Goal: Information Seeking & Learning: Learn about a topic

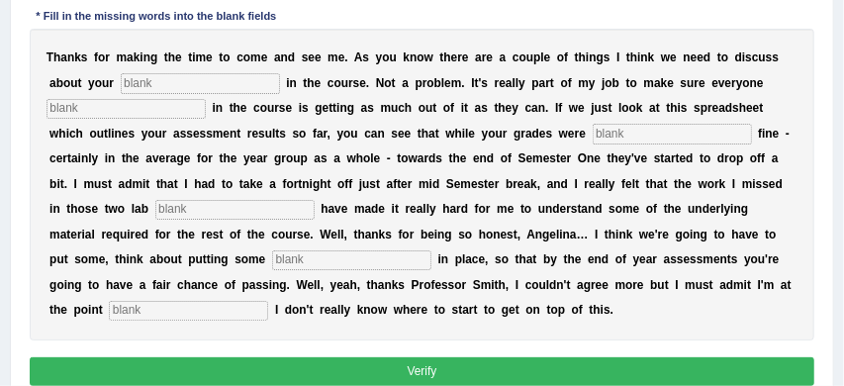
scroll to position [348, 0]
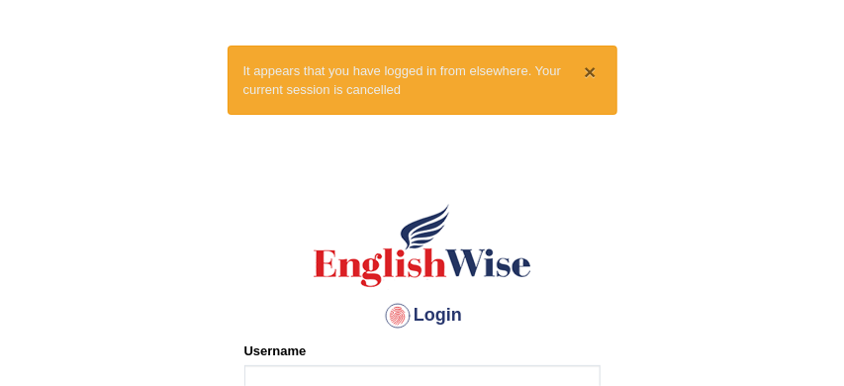
click at [594, 72] on button "×" at bounding box center [590, 71] width 12 height 21
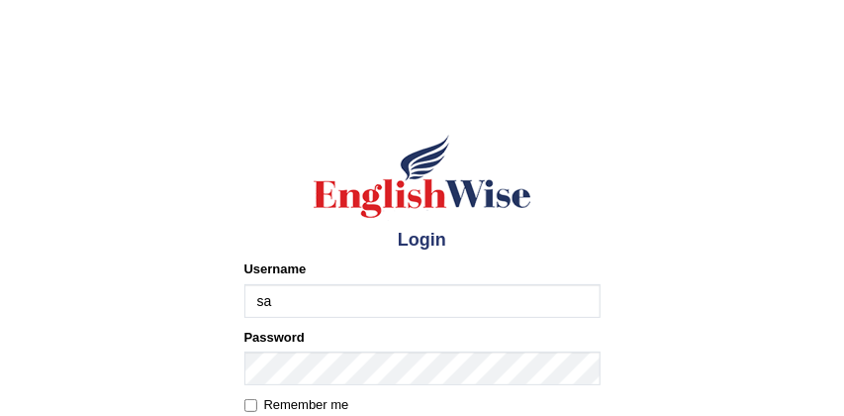
type input "[PERSON_NAME]"
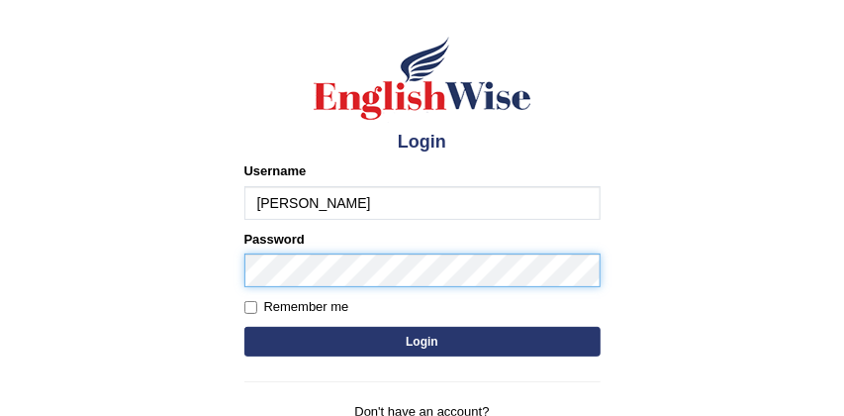
scroll to position [100, 0]
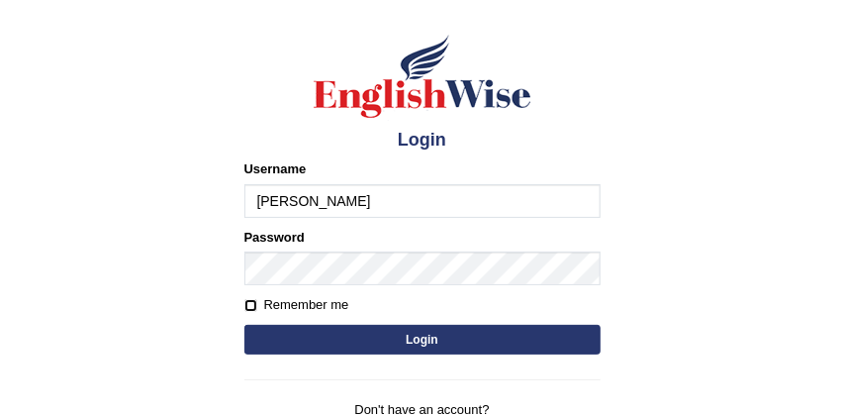
click at [251, 303] on input "Remember me" at bounding box center [251, 305] width 13 height 13
checkbox input "true"
click at [393, 341] on button "Login" at bounding box center [423, 340] width 356 height 30
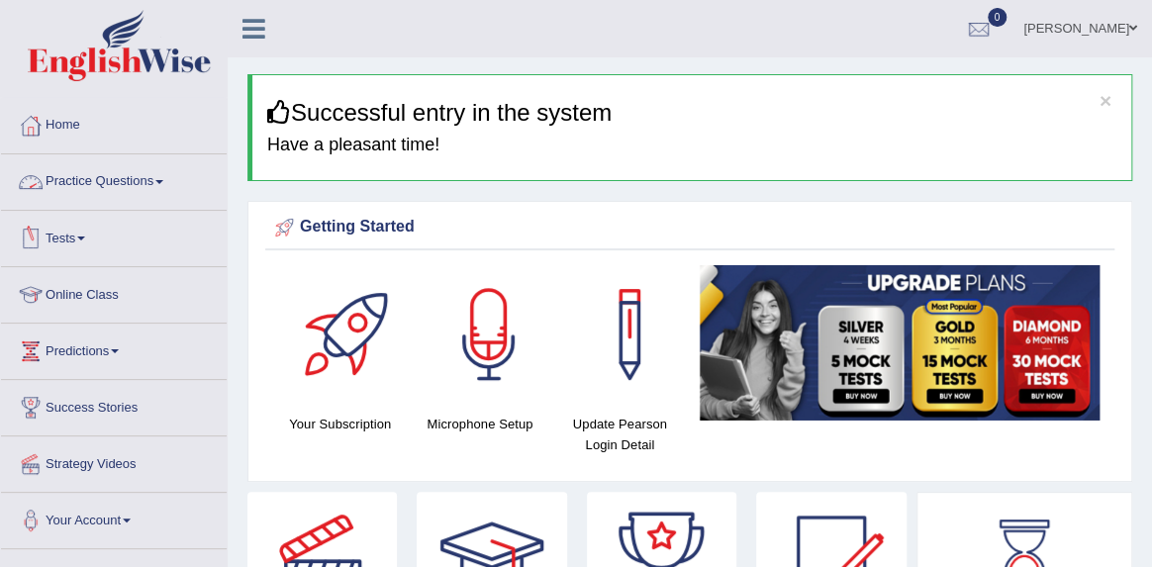
click at [113, 182] on link "Practice Questions" at bounding box center [114, 179] width 226 height 50
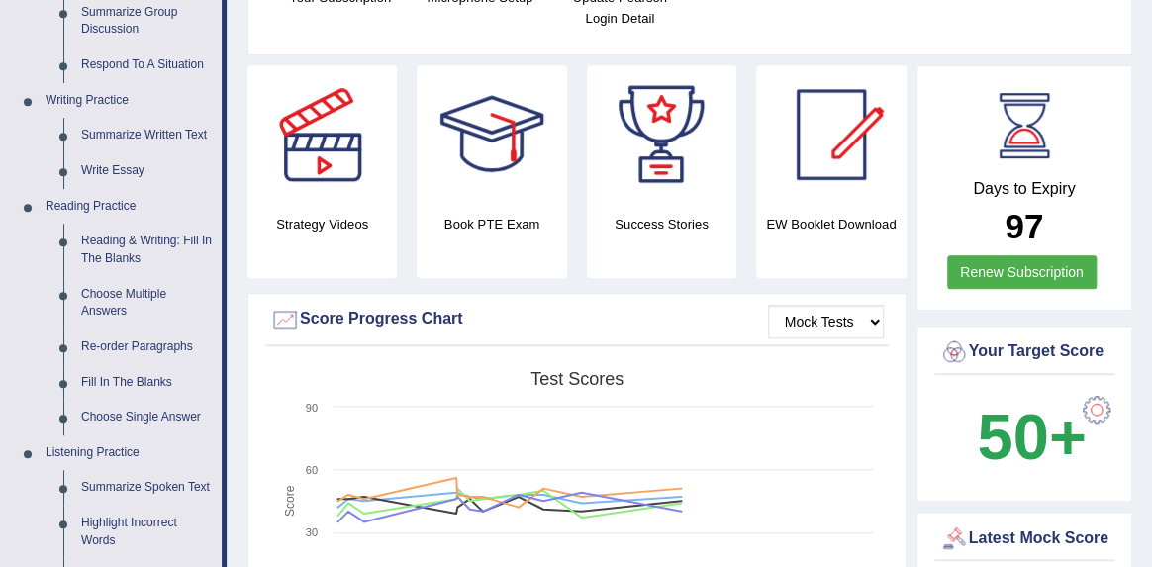
scroll to position [430, 0]
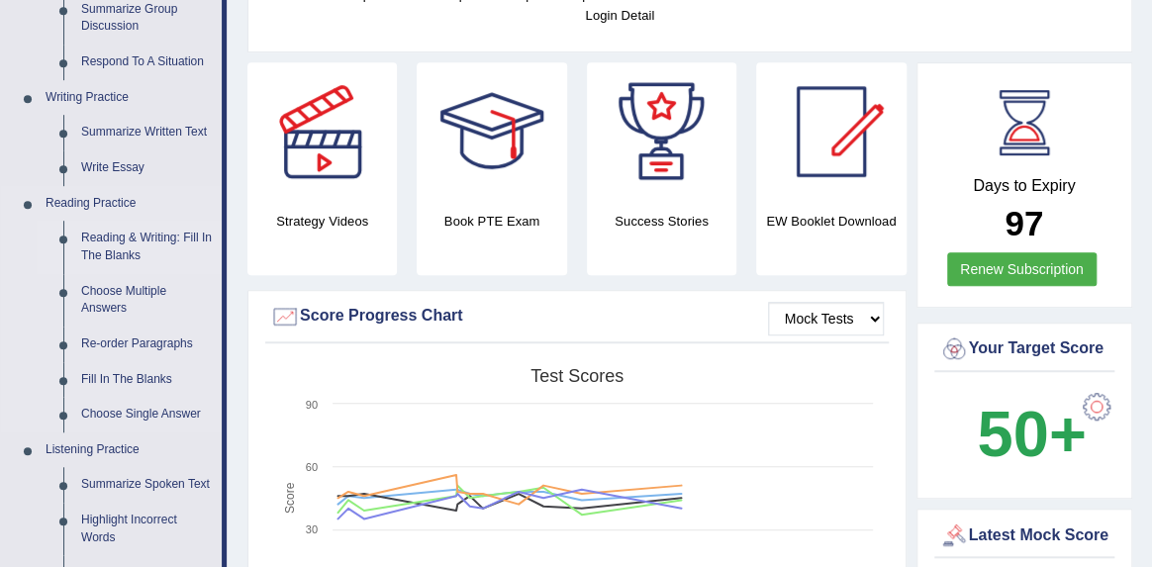
click at [187, 237] on link "Reading & Writing: Fill In The Blanks" at bounding box center [146, 247] width 149 height 52
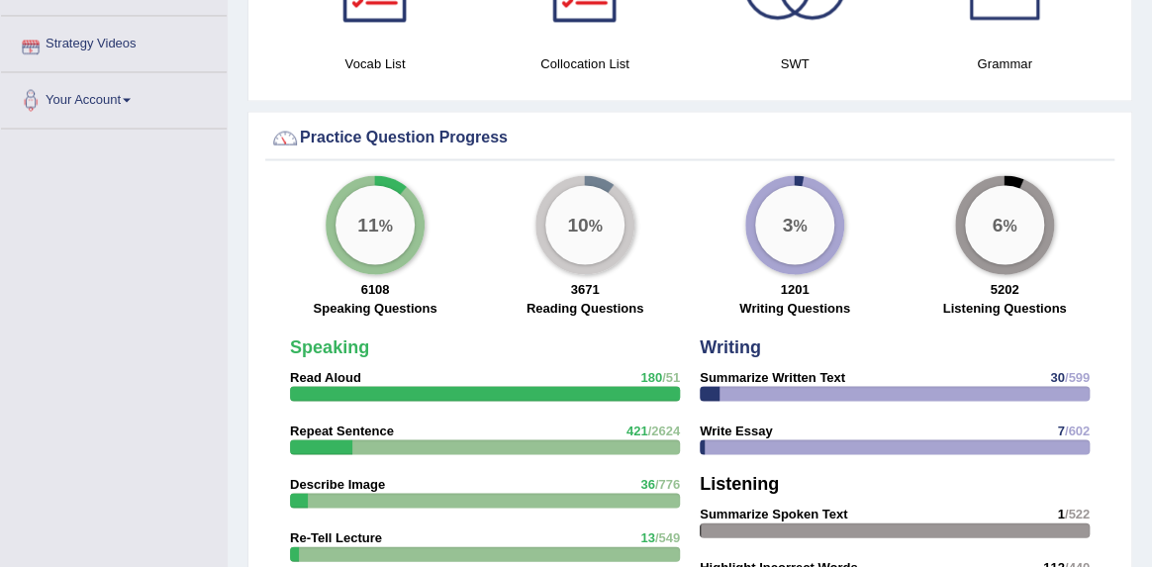
scroll to position [1504, 0]
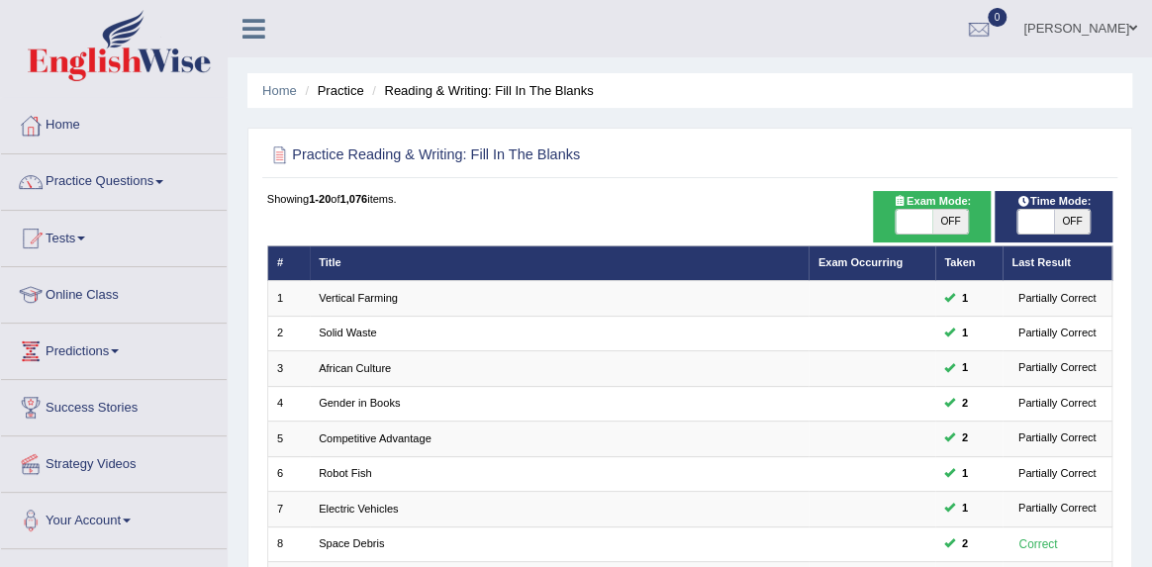
click at [905, 217] on span at bounding box center [914, 222] width 36 height 24
checkbox input "true"
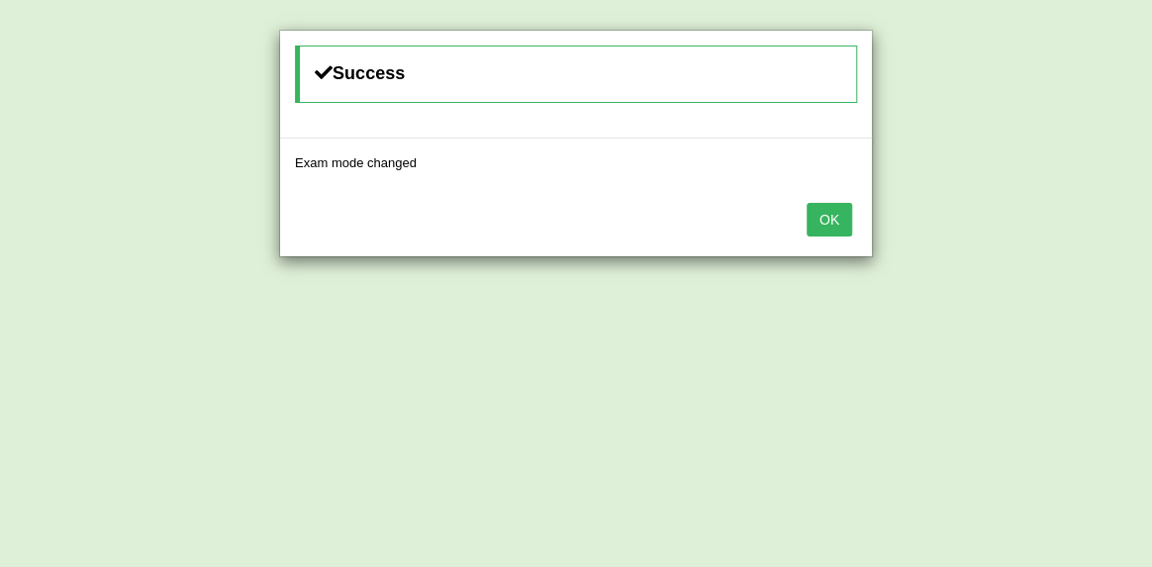
click at [845, 213] on button "OK" at bounding box center [830, 220] width 46 height 34
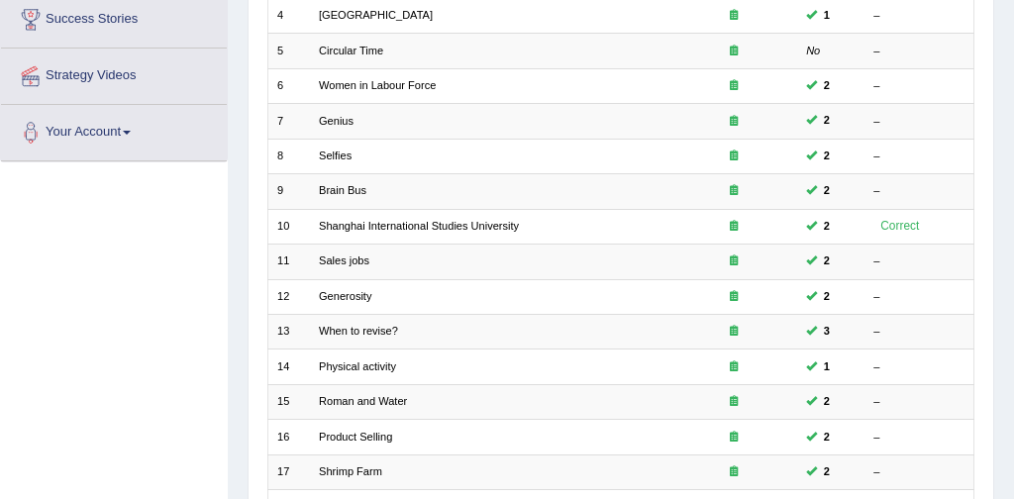
scroll to position [665, 0]
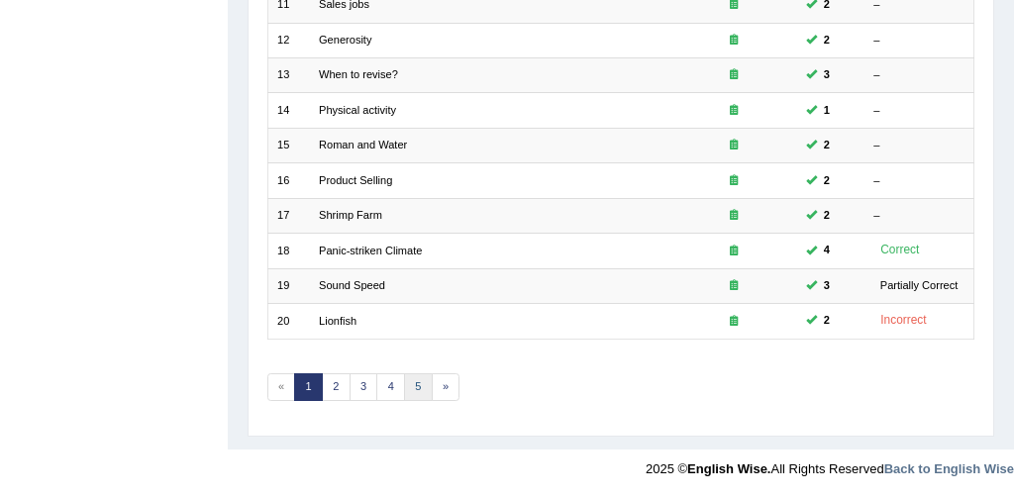
click at [419, 388] on link "5" at bounding box center [418, 387] width 29 height 28
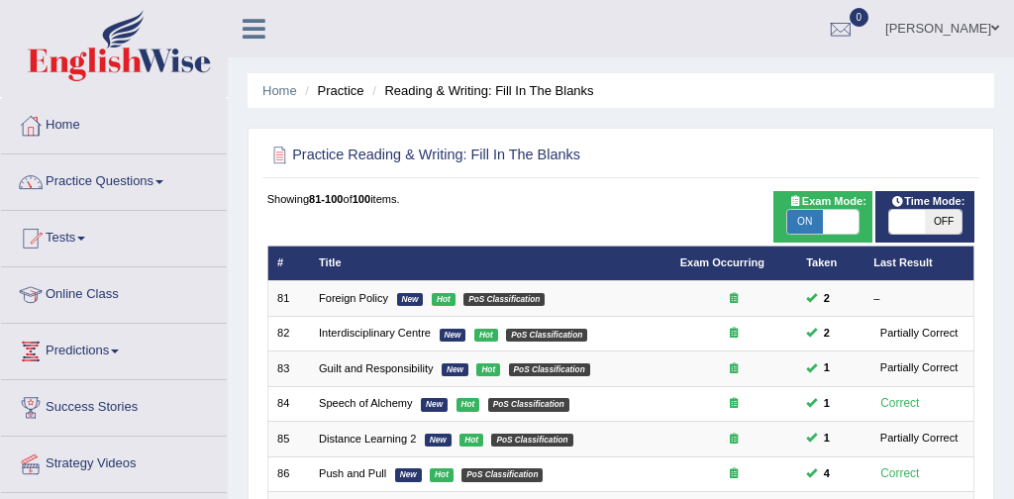
scroll to position [642, 0]
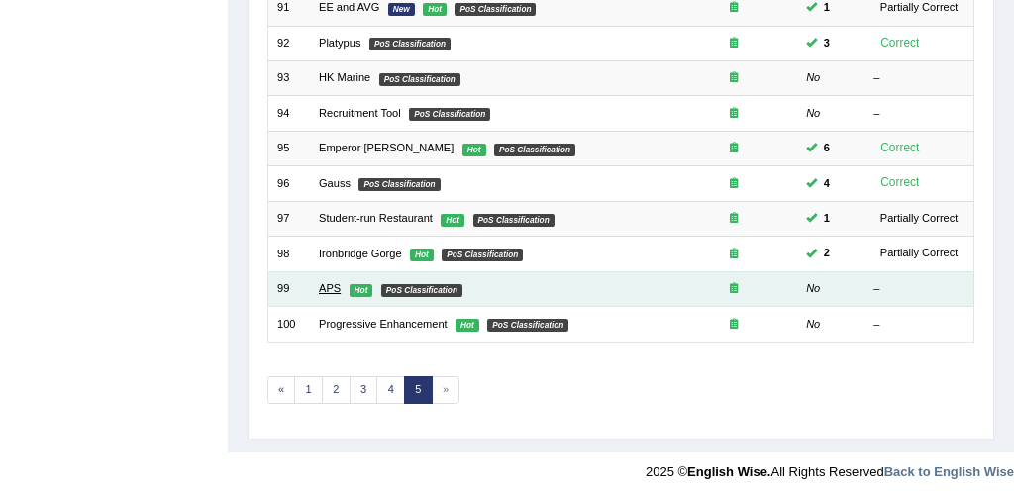
click at [328, 288] on link "APS" at bounding box center [330, 288] width 22 height 12
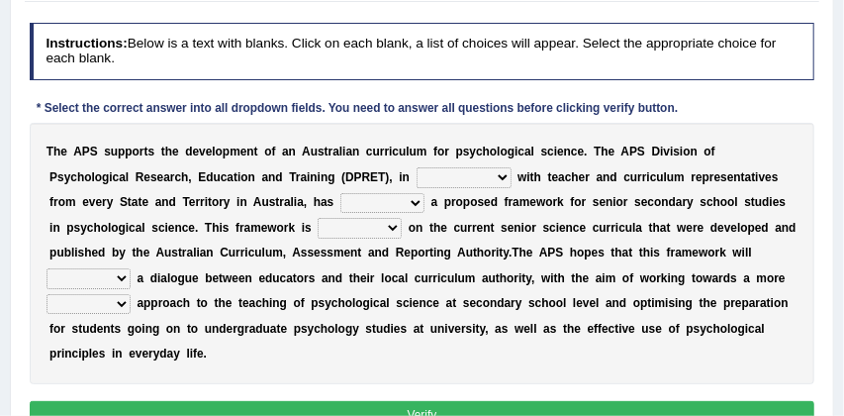
scroll to position [233, 0]
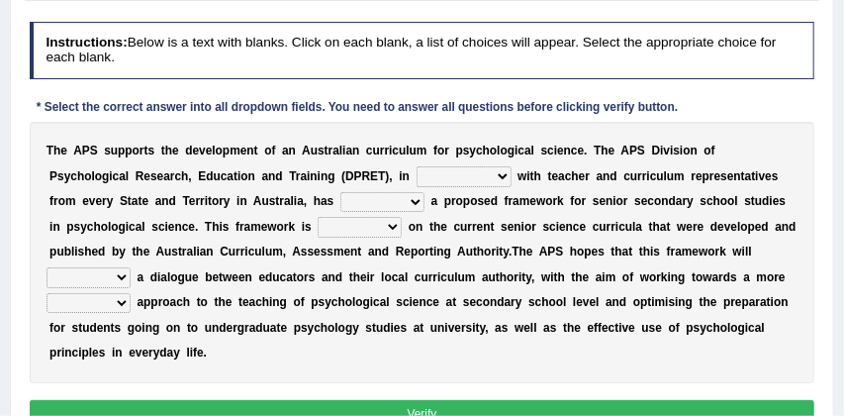
click at [417, 178] on select "aspiration assumption consultation connotation" at bounding box center [464, 176] width 95 height 20
select select "consultation"
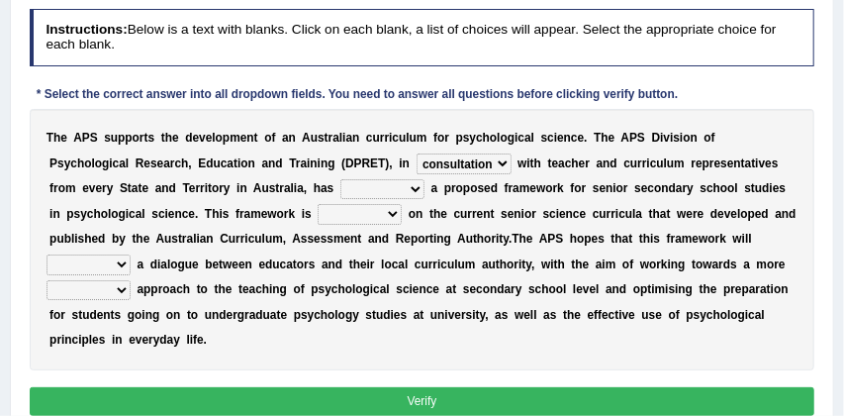
scroll to position [246, 0]
click at [341, 189] on select "deride denied demanded developed" at bounding box center [383, 189] width 84 height 20
select select "developed"
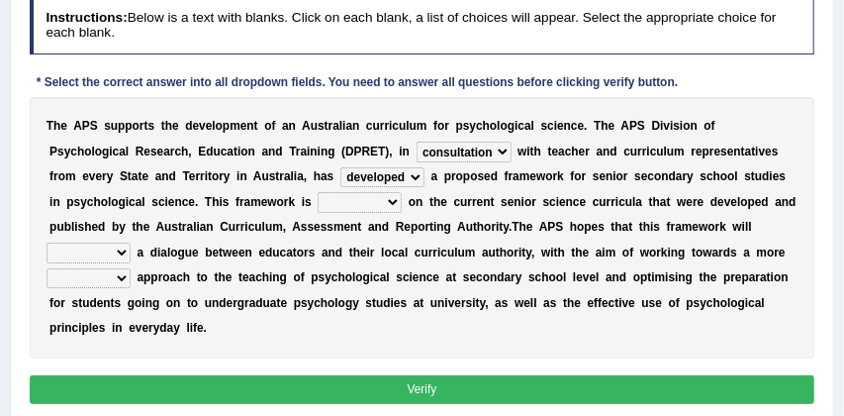
click at [318, 202] on select "modelling meddling modelled meddled" at bounding box center [360, 202] width 84 height 20
select select "modelling"
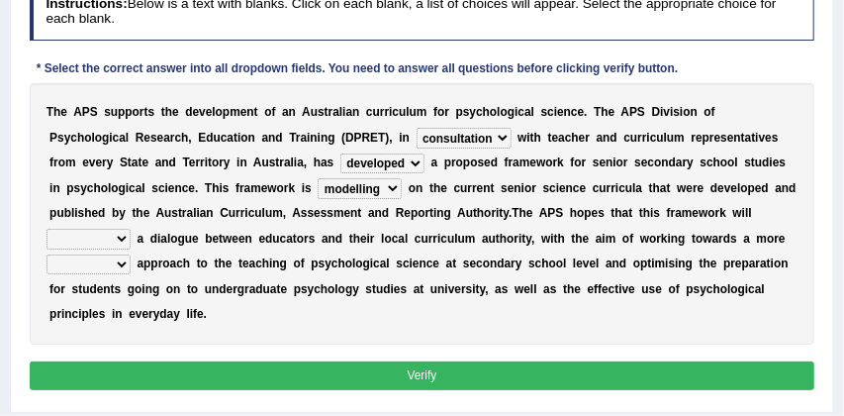
scroll to position [276, 0]
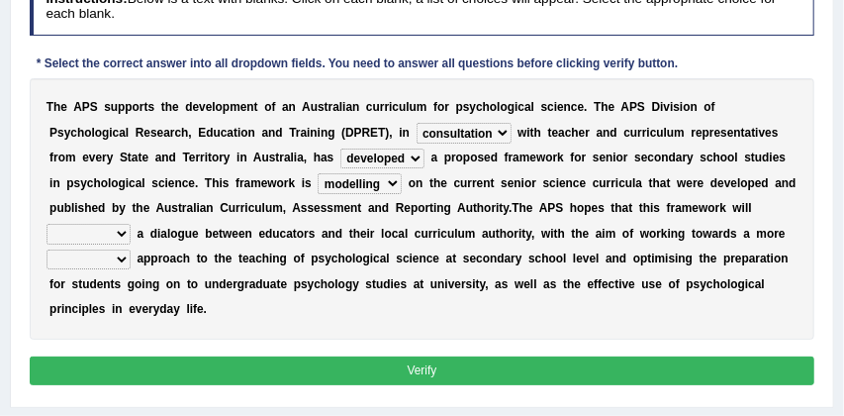
click at [131, 224] on select "facilitate facilitates facilitating facilitated" at bounding box center [89, 234] width 84 height 20
select select "facilitated"
click at [131, 249] on select "lenient abrasive consistent disruptive" at bounding box center [89, 259] width 84 height 20
select select "lenient"
click at [570, 370] on button "Verify" at bounding box center [423, 370] width 786 height 29
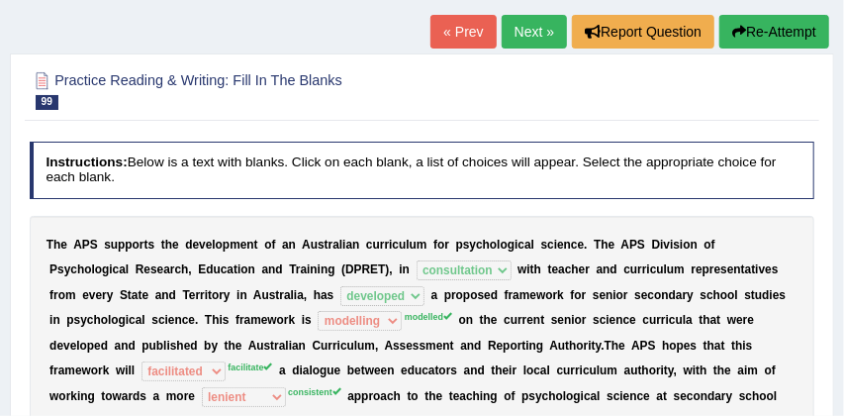
scroll to position [90, 0]
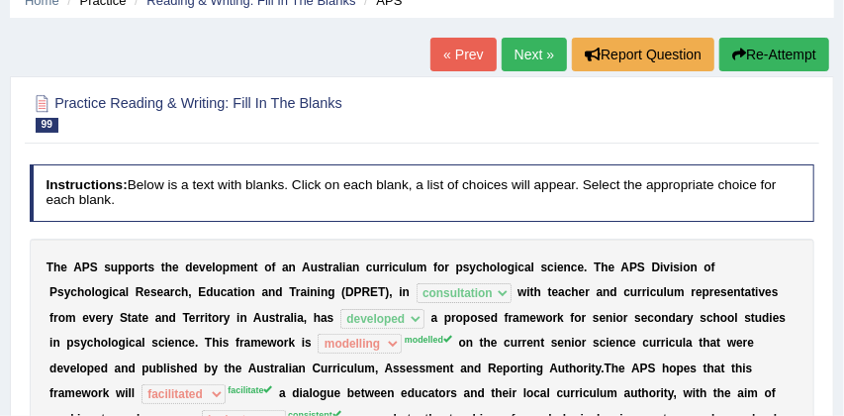
click at [787, 54] on button "Re-Attempt" at bounding box center [775, 55] width 110 height 34
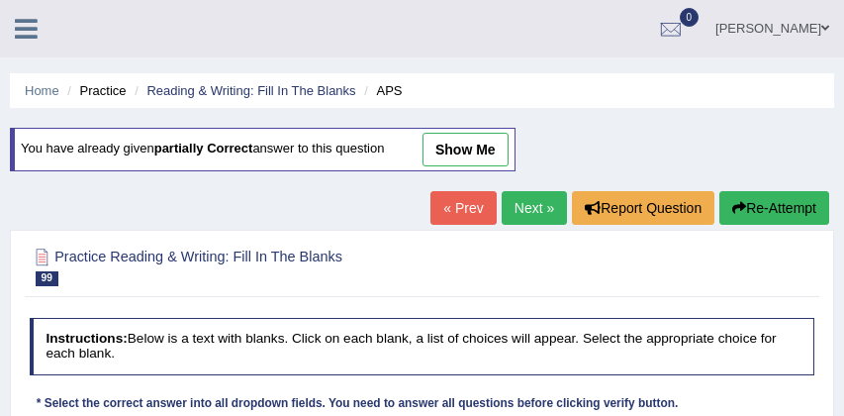
scroll to position [196, 0]
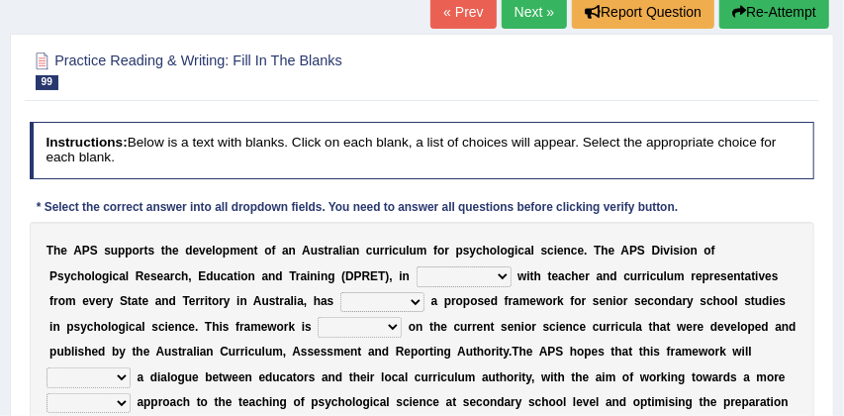
click at [417, 274] on select "aspiration assumption consultation connotation" at bounding box center [464, 276] width 95 height 20
select select "consultation"
click at [341, 300] on select "deride denied demanded developed" at bounding box center [383, 302] width 84 height 20
select select "developed"
click at [318, 326] on select "modelling meddling modelled meddled" at bounding box center [360, 327] width 84 height 20
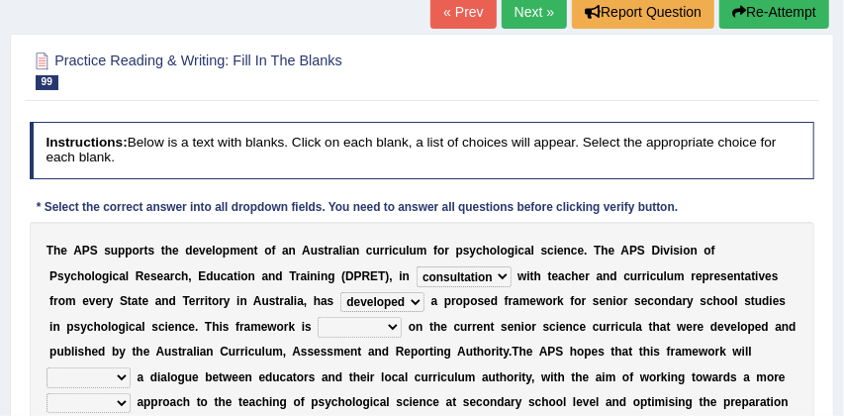
select select "modelled"
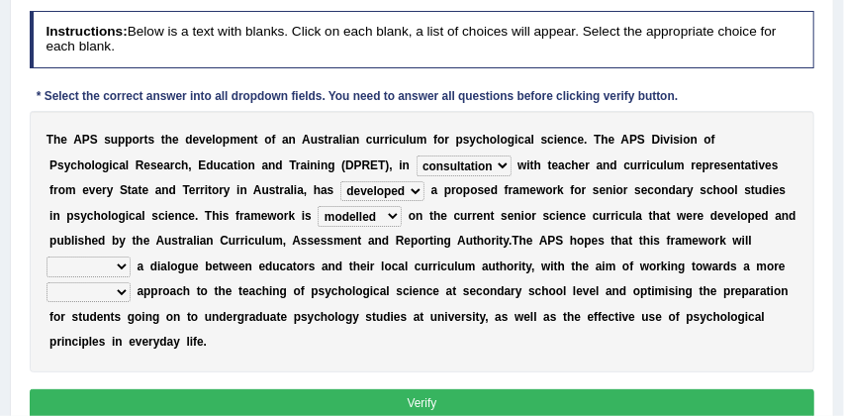
scroll to position [307, 0]
click at [131, 282] on select "lenient abrasive consistent disruptive" at bounding box center [89, 292] width 84 height 20
select select "abrasive"
click at [131, 256] on select "facilitate facilitates facilitating facilitated" at bounding box center [89, 266] width 84 height 20
select select "facilitated"
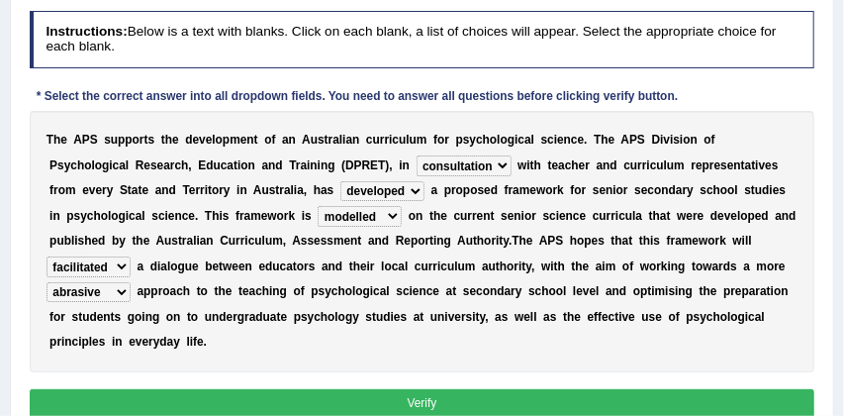
click at [568, 394] on button "Verify" at bounding box center [423, 403] width 786 height 29
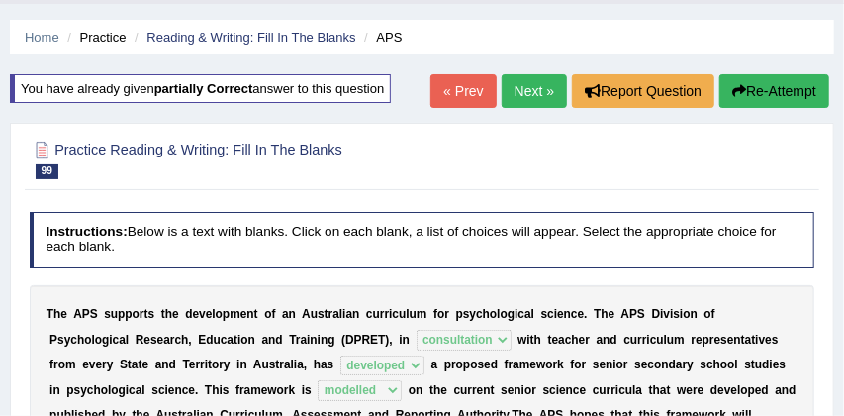
scroll to position [38, 0]
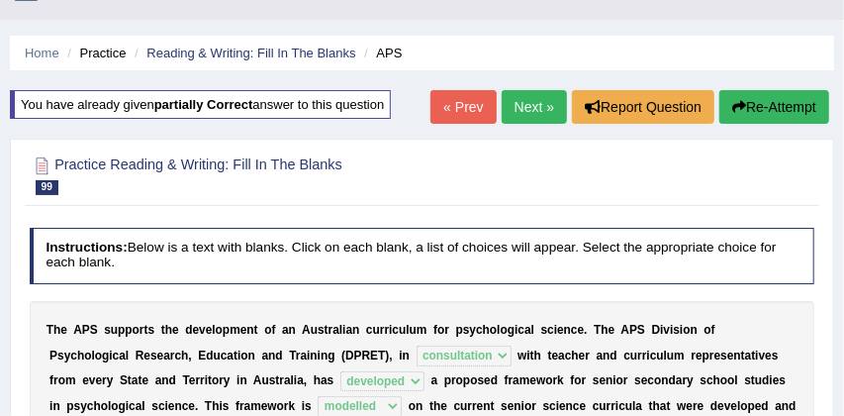
click at [525, 104] on link "Next »" at bounding box center [534, 107] width 65 height 34
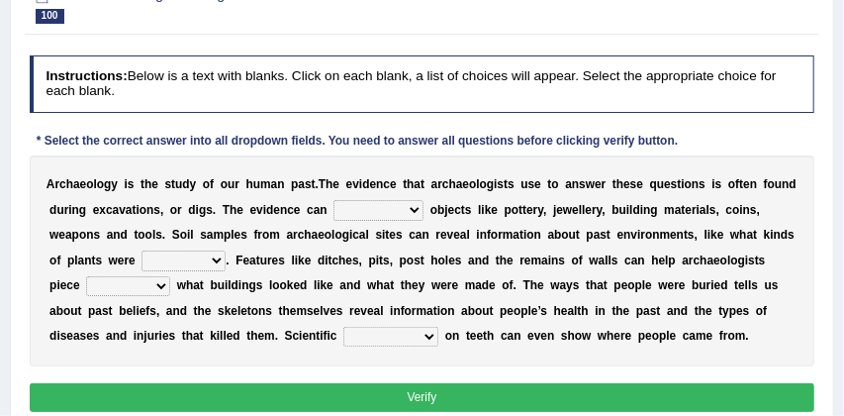
scroll to position [200, 0]
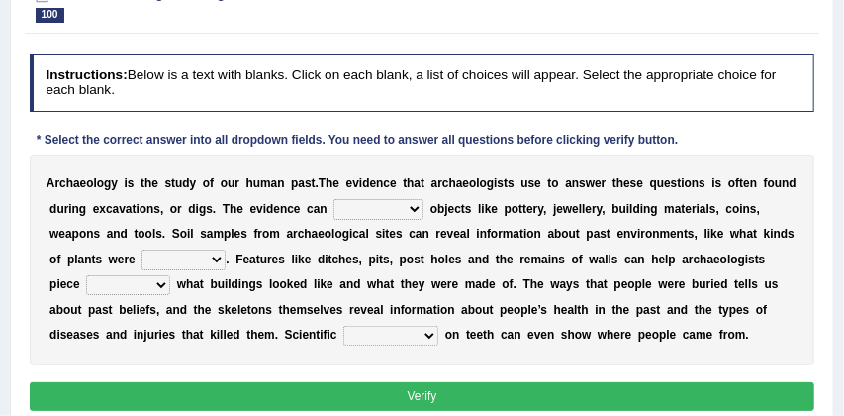
click at [417, 207] on select "use include incorporate focus" at bounding box center [379, 209] width 90 height 20
select select "include"
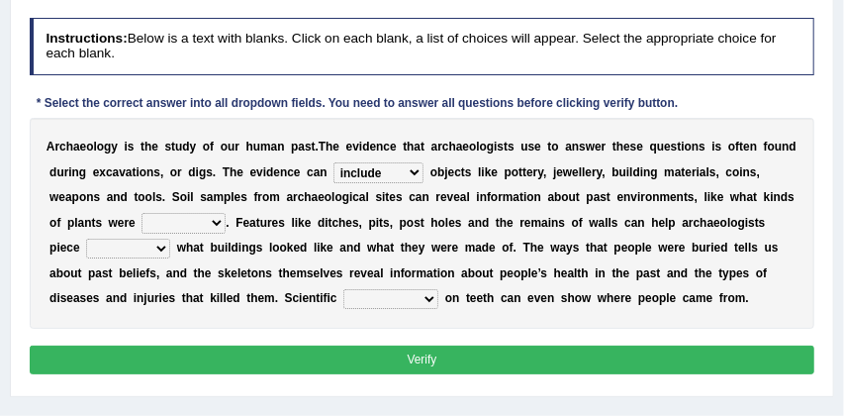
scroll to position [236, 0]
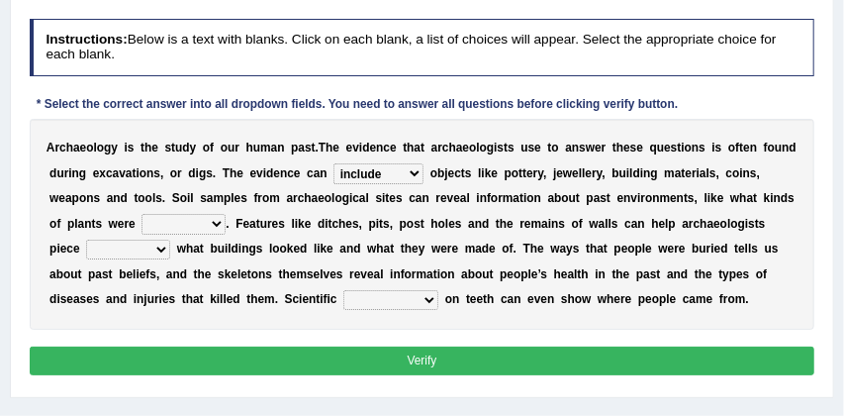
click at [220, 224] on select "featuring raising growing escalating" at bounding box center [184, 224] width 84 height 20
select select "growing"
click at [163, 251] on select "along apart away together" at bounding box center [128, 250] width 84 height 20
select select "apart"
click at [425, 299] on select "games experiments explorations excavations" at bounding box center [391, 300] width 95 height 20
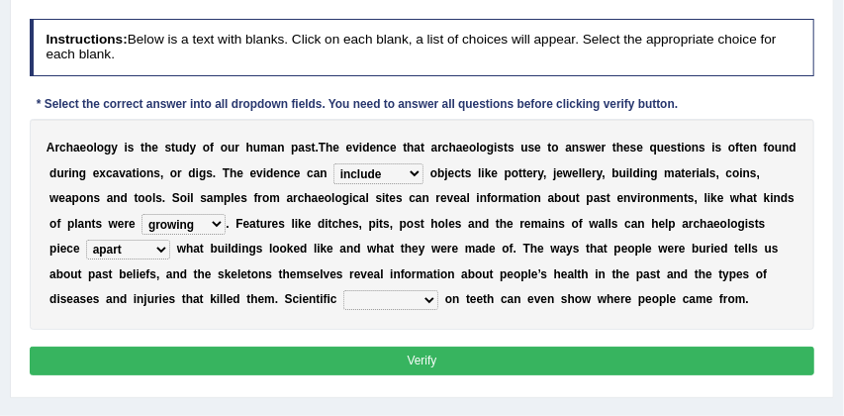
select select "experiments"
click at [413, 360] on button "Verify" at bounding box center [423, 361] width 786 height 29
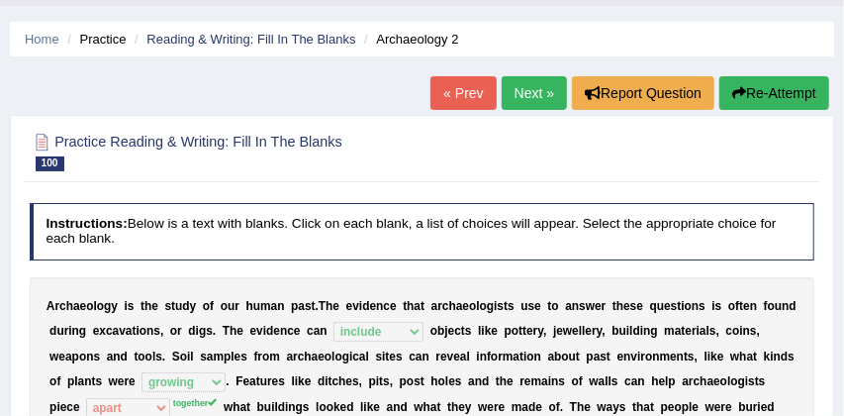
scroll to position [45, 0]
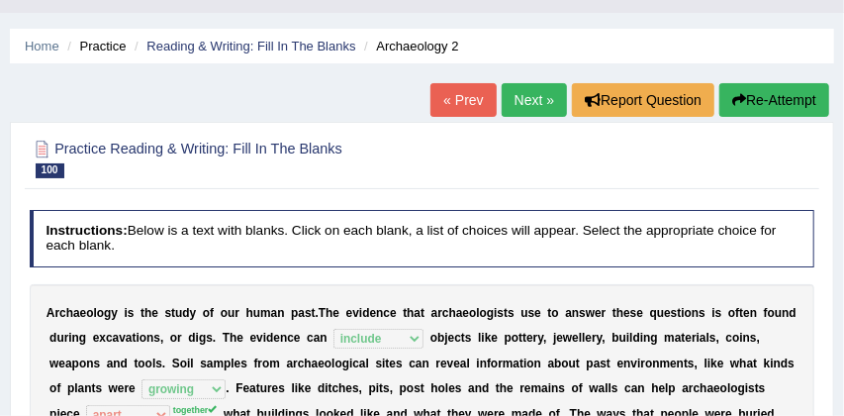
click at [778, 103] on button "Re-Attempt" at bounding box center [775, 100] width 110 height 34
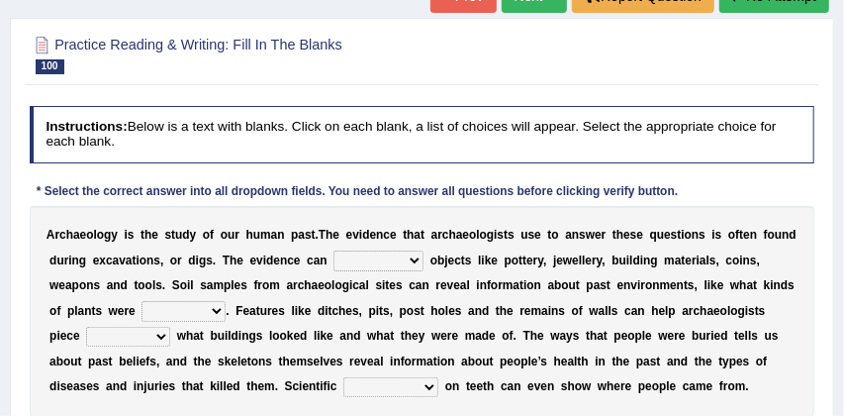
scroll to position [212, 0]
click at [412, 258] on select "use include incorporate focus" at bounding box center [379, 260] width 90 height 20
select select "include"
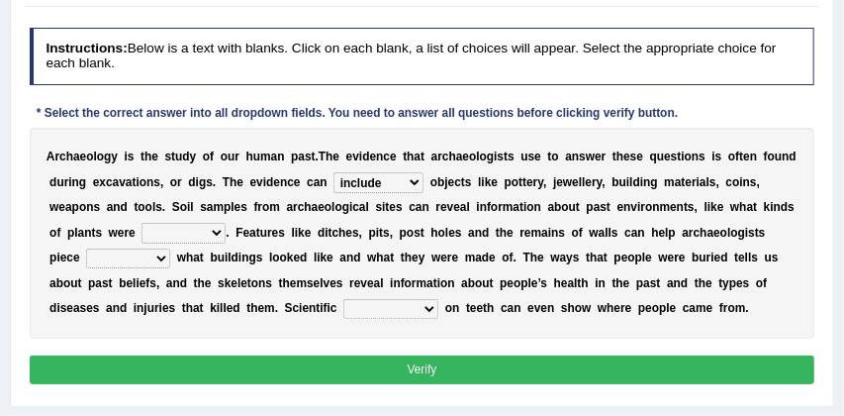
scroll to position [295, 0]
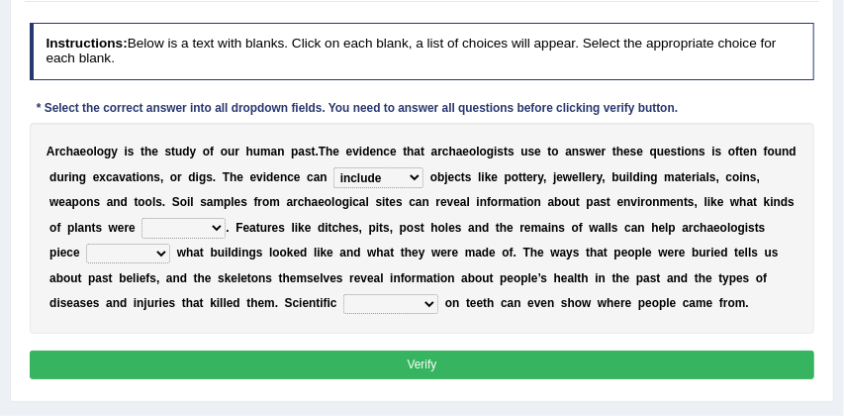
click at [214, 228] on select "featuring raising growing escalating" at bounding box center [184, 228] width 84 height 20
select select "growing"
click at [164, 251] on select "along apart away together" at bounding box center [128, 254] width 84 height 20
select select "together"
click at [426, 301] on select "games experiments explorations excavations" at bounding box center [391, 304] width 95 height 20
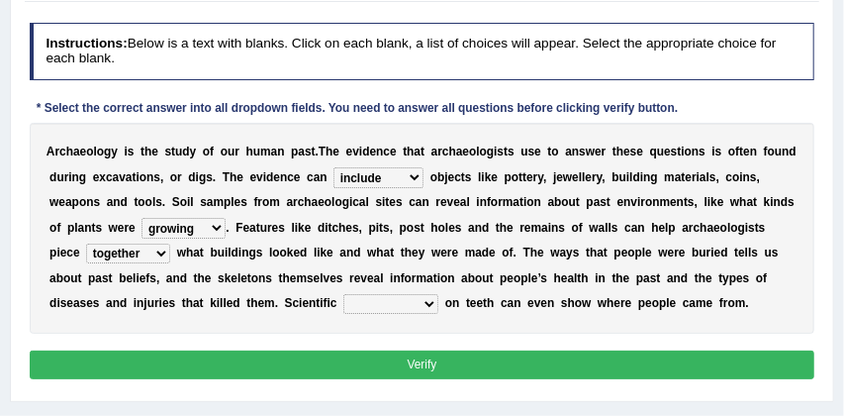
select select "experiments"
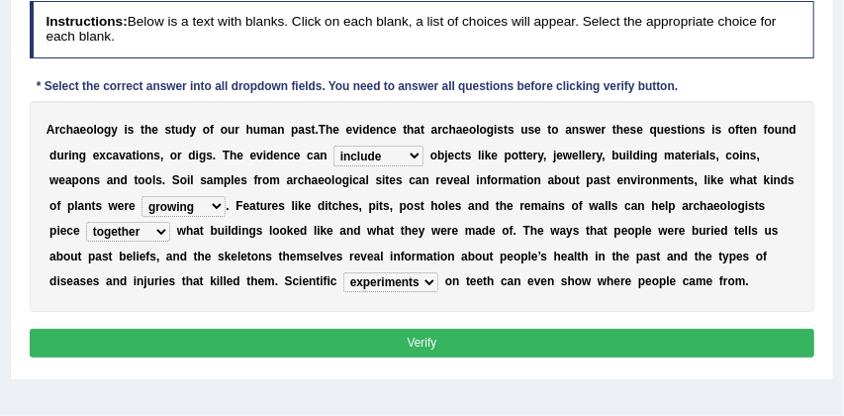
click at [500, 344] on button "Verify" at bounding box center [423, 343] width 786 height 29
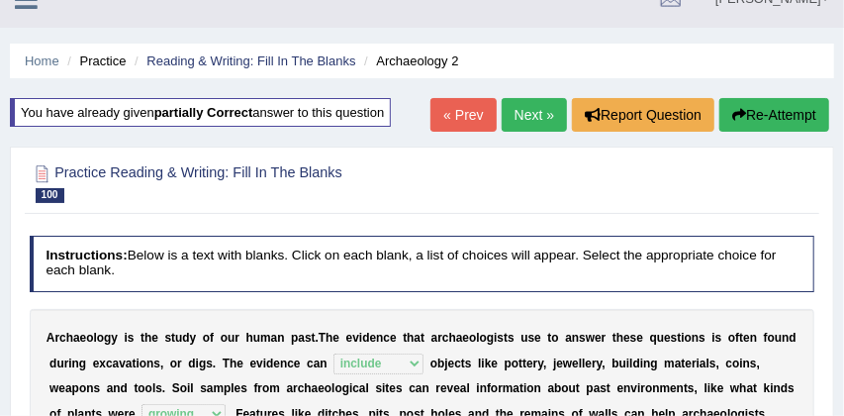
scroll to position [23, 0]
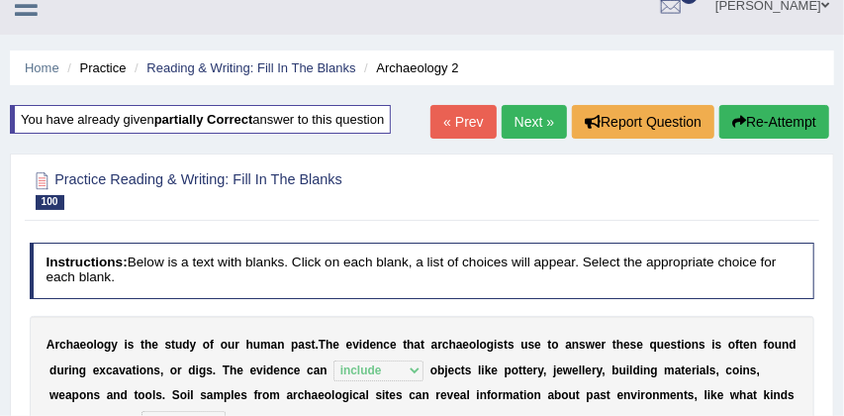
click at [532, 119] on link "Next »" at bounding box center [534, 122] width 65 height 34
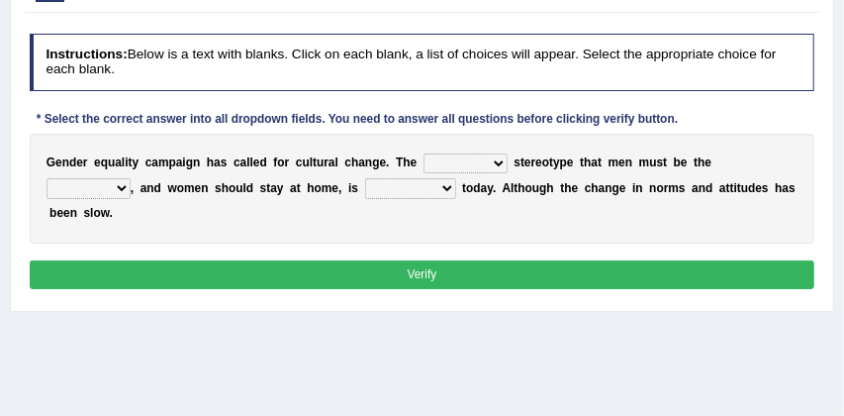
scroll to position [222, 0]
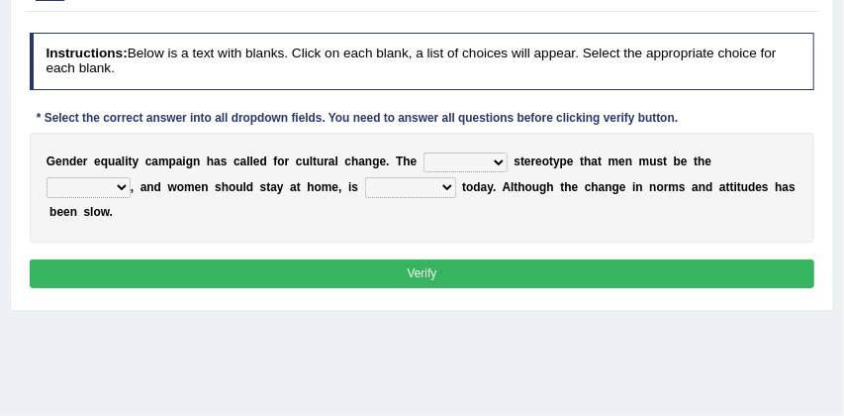
click at [499, 163] on select "traditional formal famous true" at bounding box center [466, 162] width 84 height 20
click at [501, 160] on select "traditional formal famous true" at bounding box center [466, 162] width 84 height 20
select select "traditional"
click at [127, 186] on select "captain leader earner politician" at bounding box center [89, 187] width 84 height 20
click at [446, 187] on select "challenging challenges challenge challenged" at bounding box center [410, 187] width 91 height 20
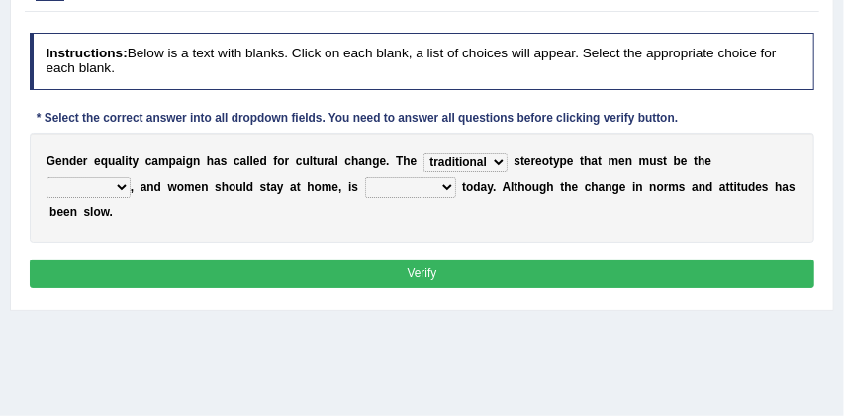
select select "challenging"
click at [123, 185] on select "captain leader earner politician" at bounding box center [89, 187] width 84 height 20
select select "leader"
click at [366, 274] on button "Verify" at bounding box center [423, 273] width 786 height 29
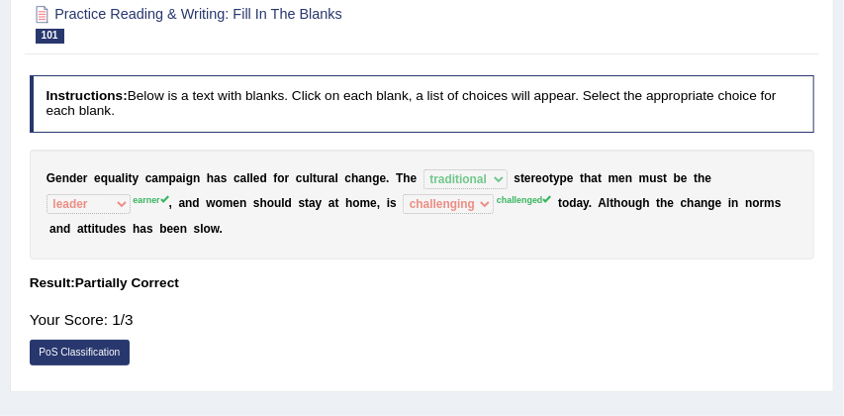
scroll to position [128, 0]
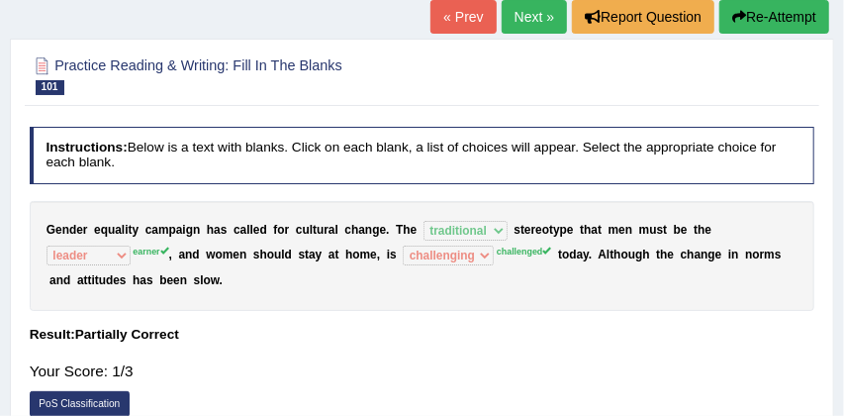
click at [792, 19] on button "Re-Attempt" at bounding box center [775, 17] width 110 height 34
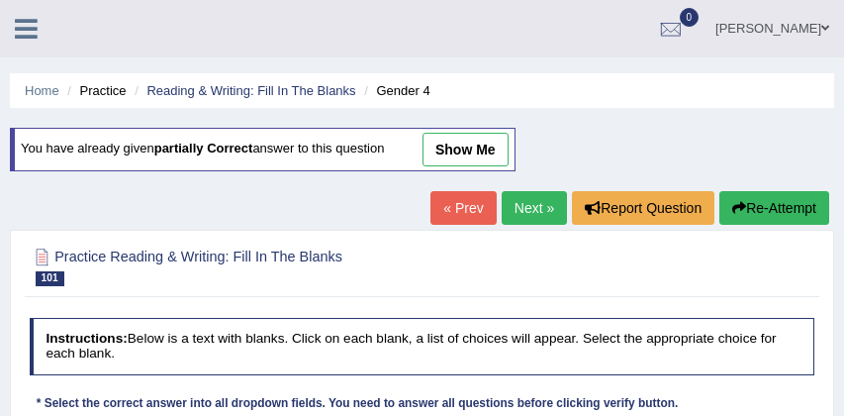
scroll to position [288, 0]
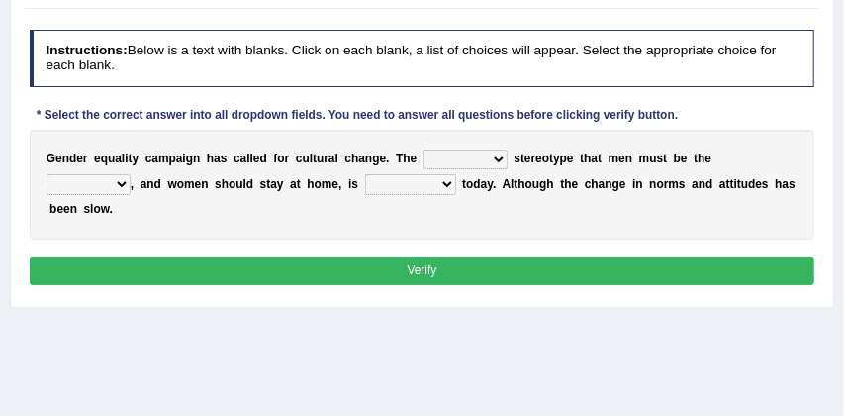
click at [501, 156] on select "traditional formal famous true" at bounding box center [466, 159] width 84 height 20
select select "traditional"
click at [119, 187] on select "captain leader earner politician" at bounding box center [89, 184] width 84 height 20
select select "earner"
click at [447, 182] on select "challenging challenges challenge challenged" at bounding box center [410, 184] width 91 height 20
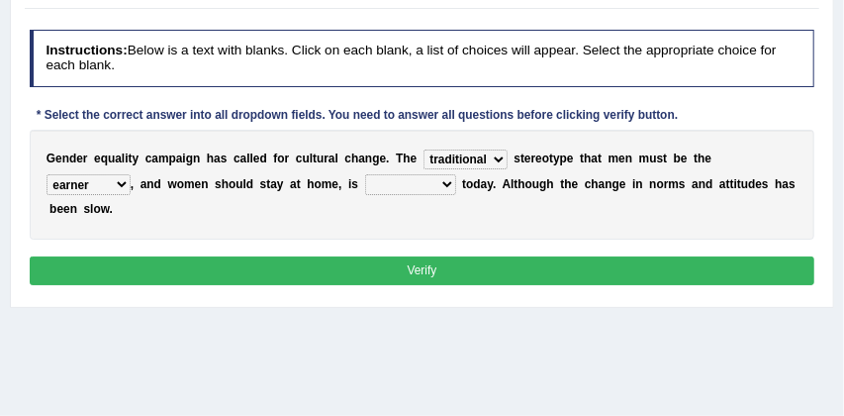
select select "challenged"
click at [413, 268] on button "Verify" at bounding box center [423, 270] width 786 height 29
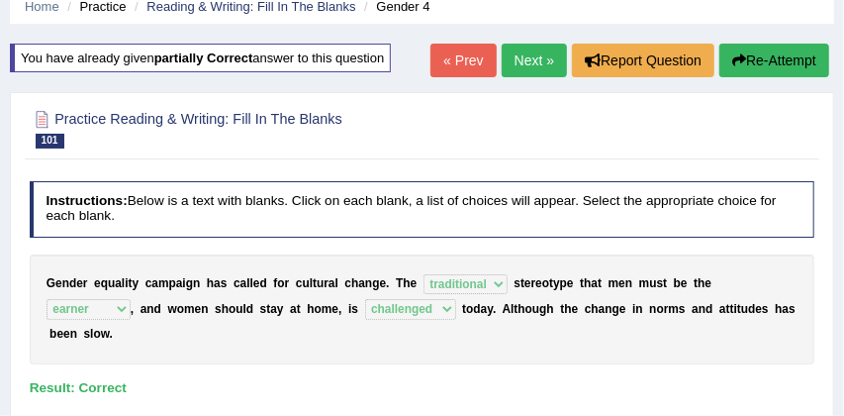
scroll to position [83, 0]
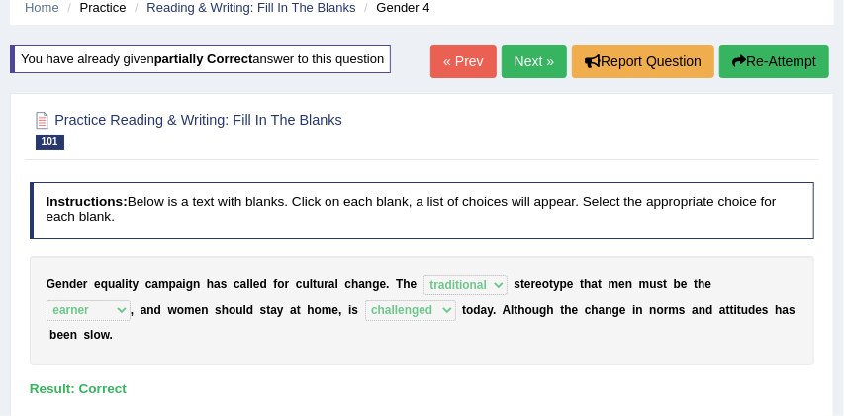
click at [523, 61] on link "Next »" at bounding box center [534, 62] width 65 height 34
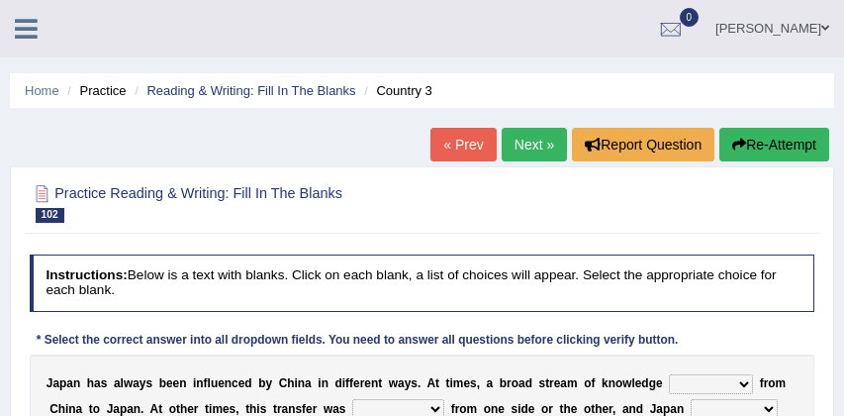
scroll to position [185, 0]
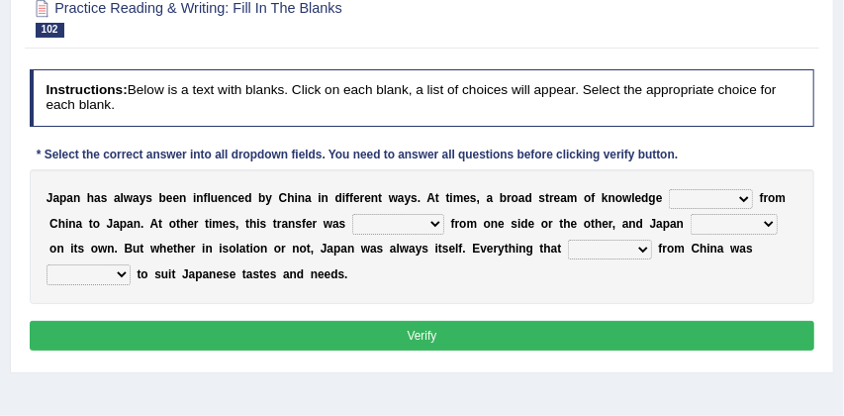
click at [750, 198] on select "sprayed flowed flowing spraying" at bounding box center [711, 199] width 84 height 20
select select "flowed"
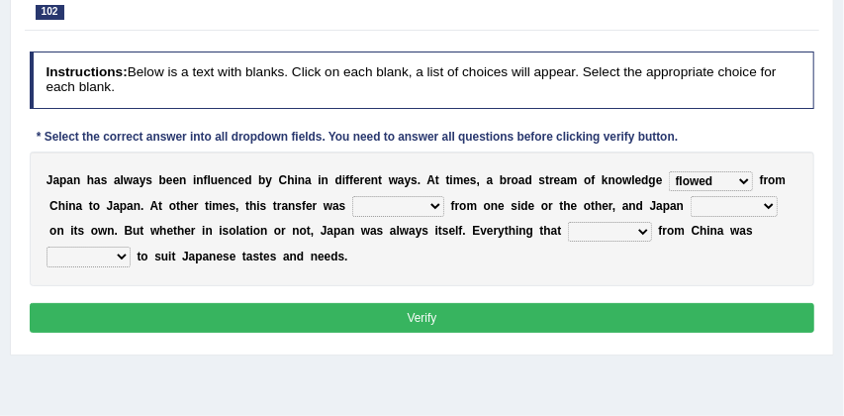
scroll to position [205, 0]
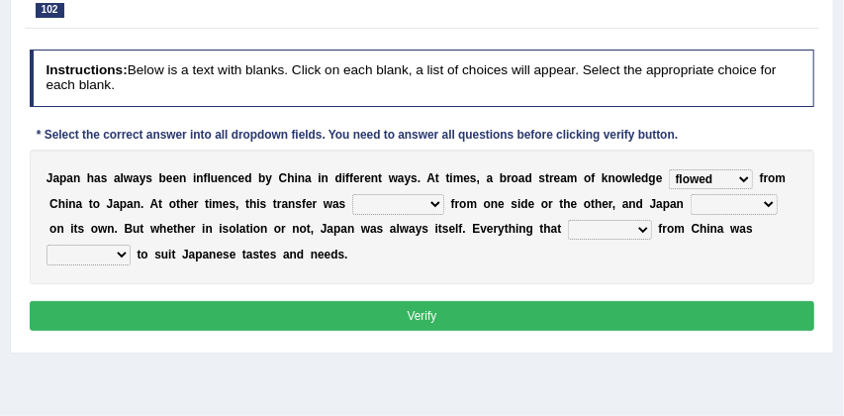
click at [434, 201] on select "encouraged hunted fainted halted" at bounding box center [398, 204] width 92 height 20
select select "encouraged"
click at [767, 203] on select "developed develops developing develop" at bounding box center [734, 204] width 87 height 20
select select "developed"
click at [621, 230] on select "deployed created arrived explored" at bounding box center [610, 230] width 84 height 20
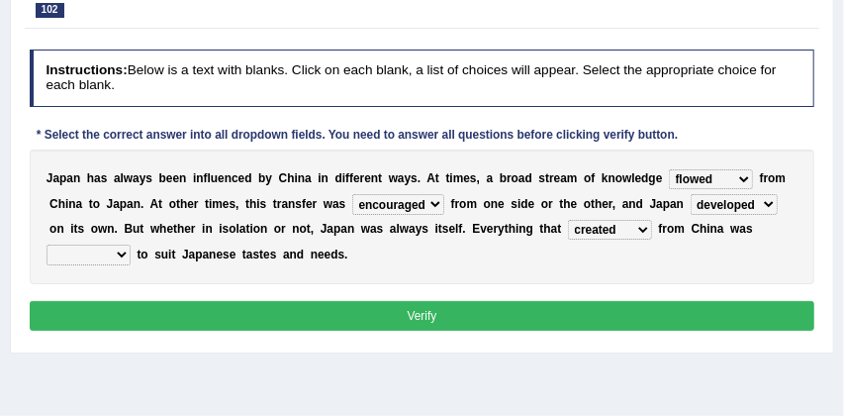
click at [625, 229] on select "deployed created arrived explored" at bounding box center [610, 230] width 84 height 20
select select "arrived"
click at [120, 255] on select "included excepted adapted removed" at bounding box center [89, 255] width 84 height 20
select select "included"
click at [335, 319] on button "Verify" at bounding box center [423, 315] width 786 height 29
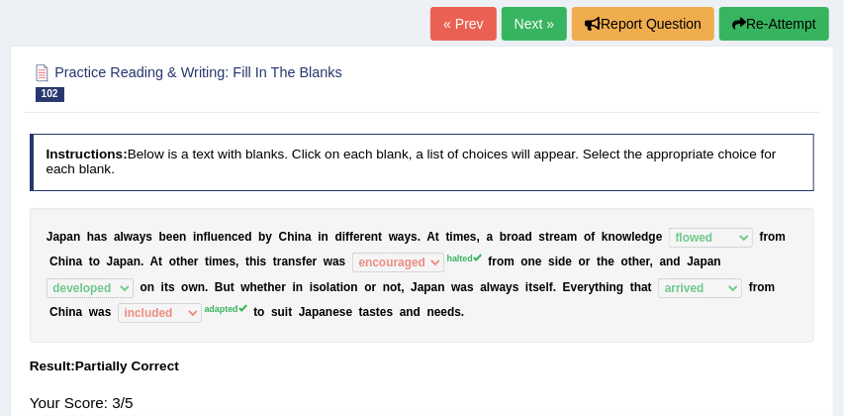
scroll to position [117, 0]
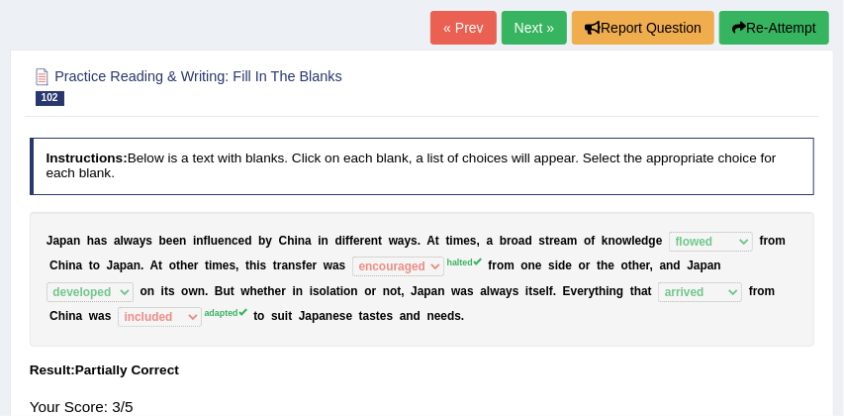
click at [780, 33] on button "Re-Attempt" at bounding box center [775, 28] width 110 height 34
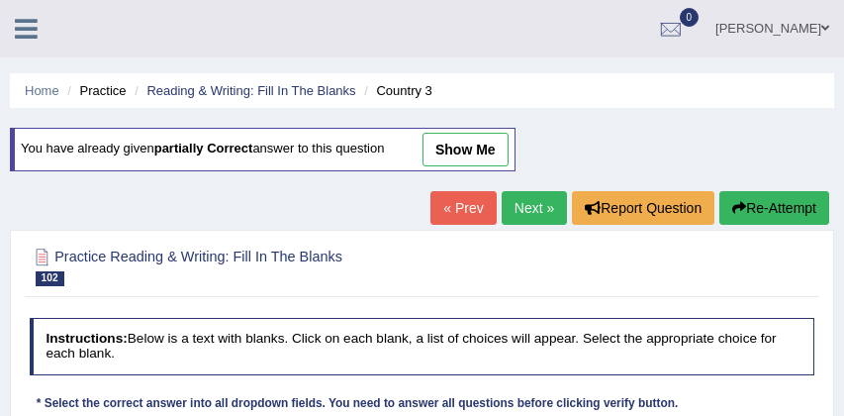
scroll to position [180, 0]
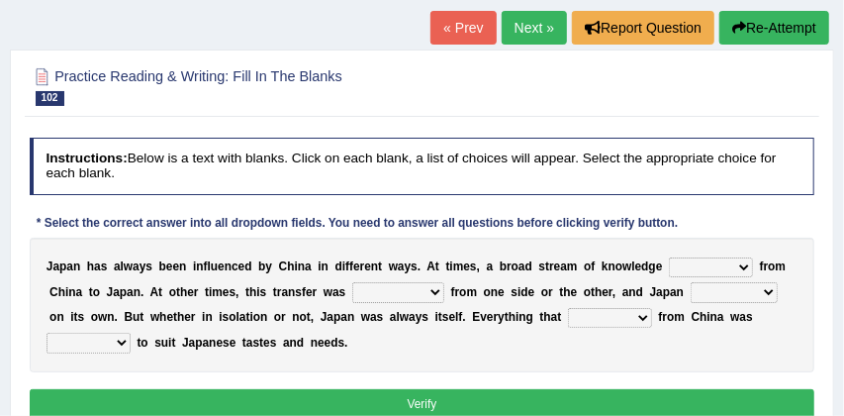
click at [745, 267] on select "sprayed flowed flowing spraying" at bounding box center [711, 267] width 84 height 20
select select "flowed"
click at [434, 296] on select "encouraged hunted fainted halted" at bounding box center [398, 292] width 92 height 20
select select "halted"
click at [769, 291] on select "developed develops developing develop" at bounding box center [734, 292] width 87 height 20
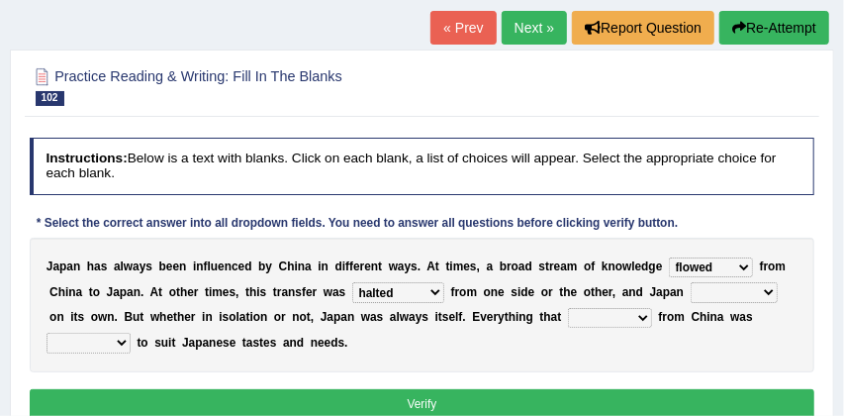
select select "developing"
click at [623, 316] on select "deployed created arrived explored" at bounding box center [610, 318] width 84 height 20
select select "arrived"
click at [124, 342] on select "included excepted adapted removed" at bounding box center [89, 343] width 84 height 20
select select "adapted"
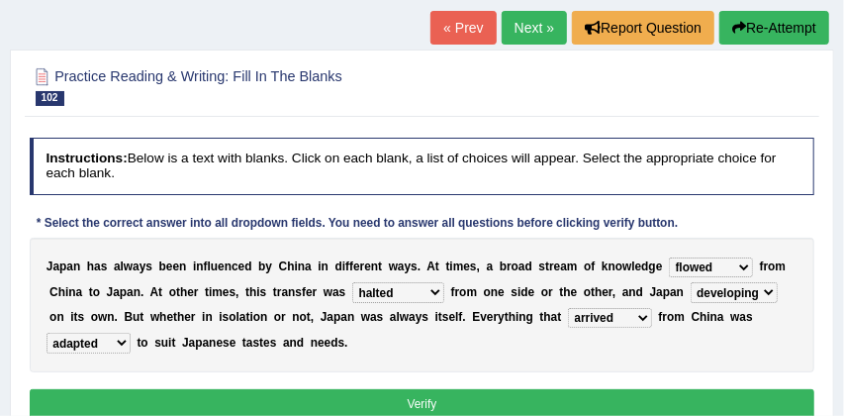
scroll to position [220, 0]
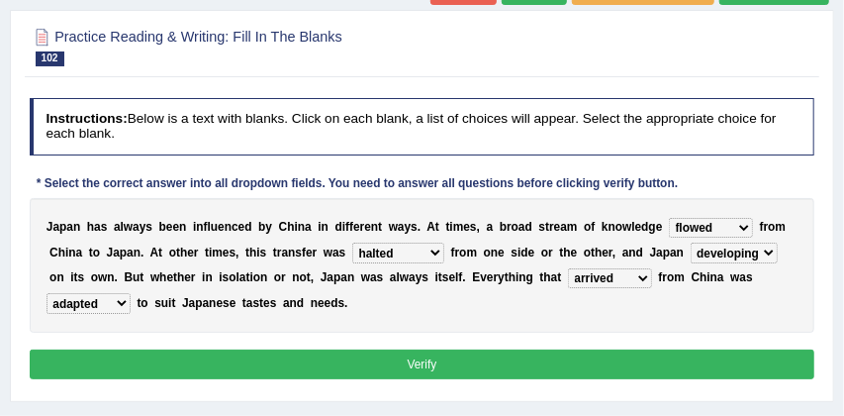
click at [355, 358] on button "Verify" at bounding box center [423, 363] width 786 height 29
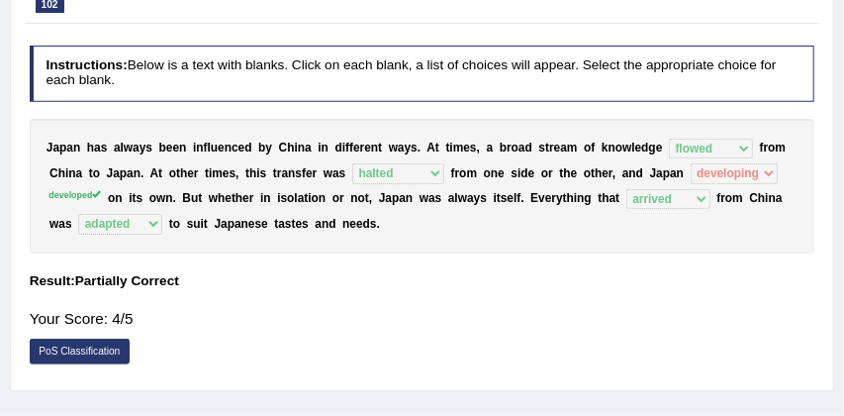
scroll to position [156, 0]
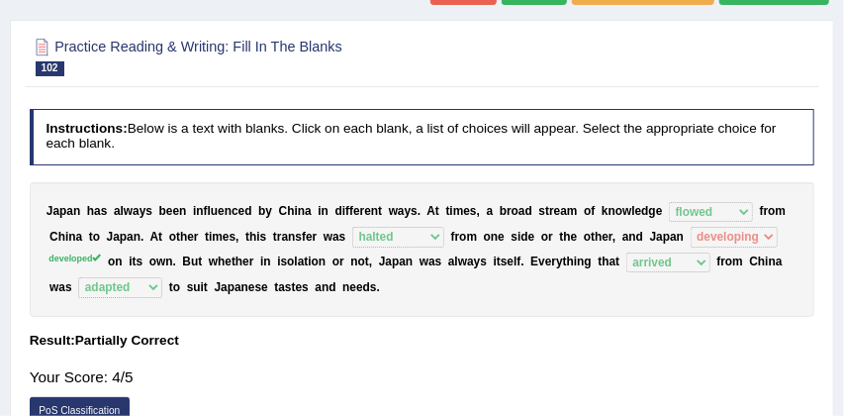
click at [796, 169] on div "Instructions: Below is a text with blanks. Click on each blank, a list of choic…" at bounding box center [422, 270] width 794 height 341
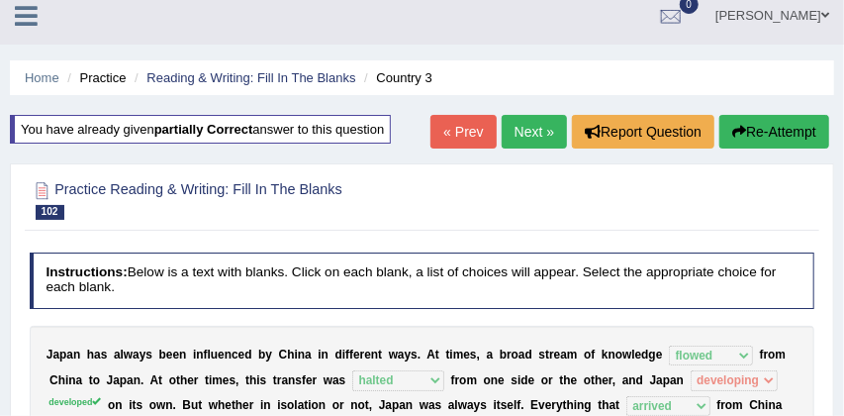
scroll to position [0, 0]
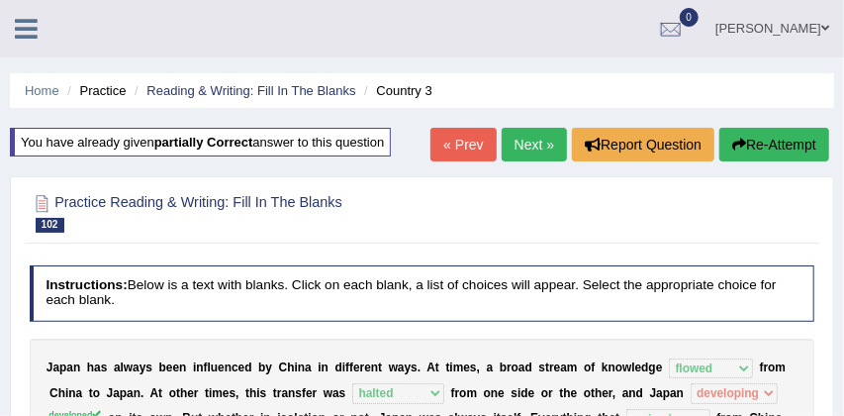
click at [535, 141] on link "Next »" at bounding box center [534, 145] width 65 height 34
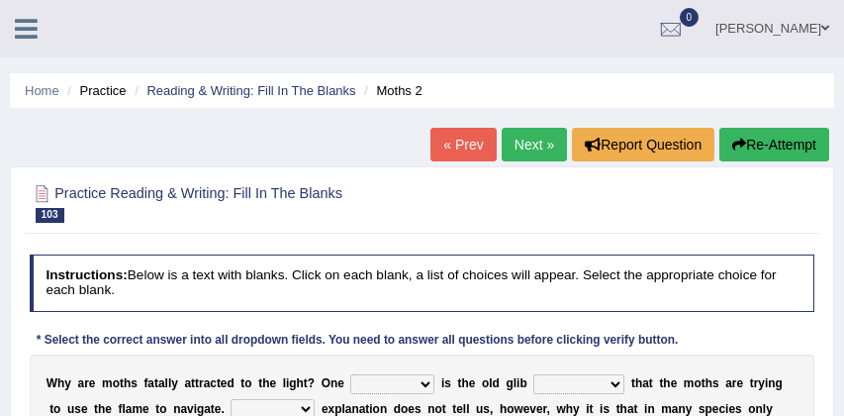
scroll to position [132, 0]
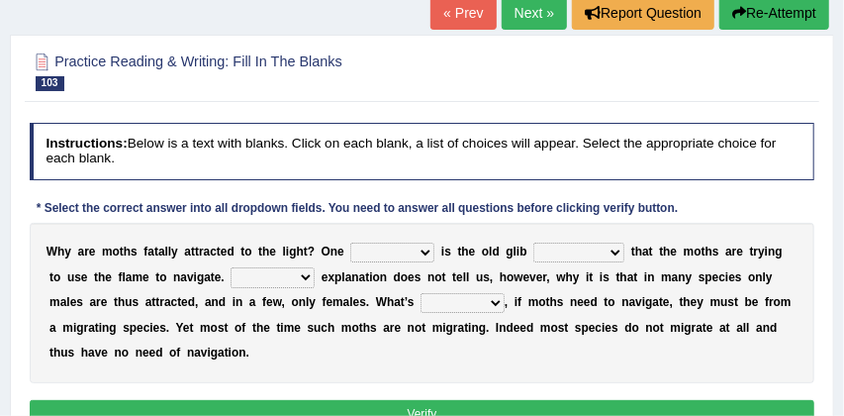
click at [429, 251] on select "solvent solved solution solute" at bounding box center [392, 253] width 84 height 20
click at [426, 254] on select "solvent solved solution solute" at bounding box center [392, 253] width 84 height 20
select select "solution"
click at [616, 252] on select "explanation narration recipe tale" at bounding box center [579, 253] width 91 height 20
select select "recipe"
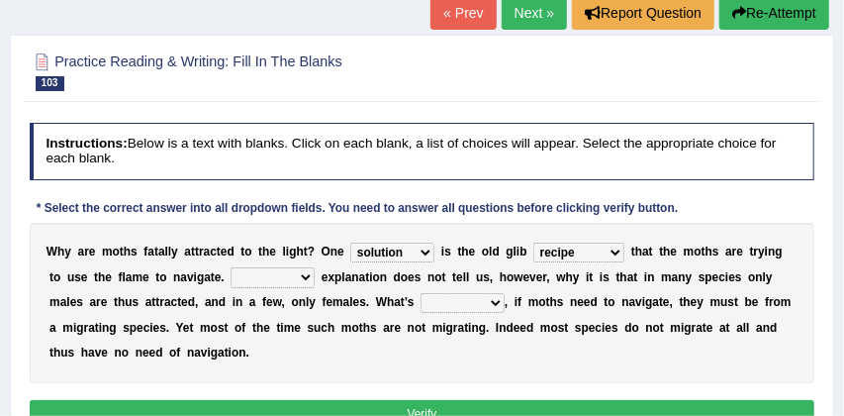
click at [293, 276] on select "That Those Them This" at bounding box center [273, 277] width 84 height 20
select select "This"
click at [461, 304] on select "up new more extra" at bounding box center [463, 303] width 84 height 20
select select "new"
click at [433, 407] on button "Verify" at bounding box center [423, 414] width 786 height 29
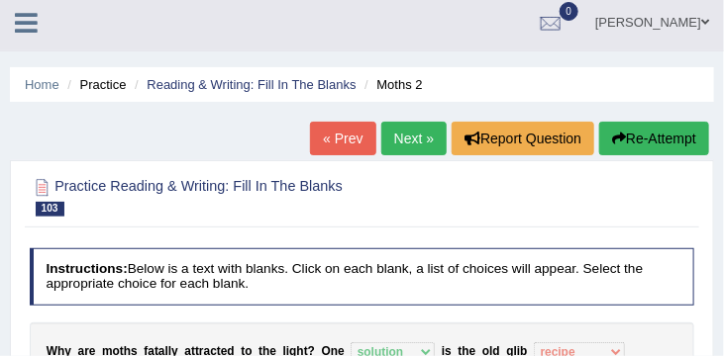
scroll to position [0, 0]
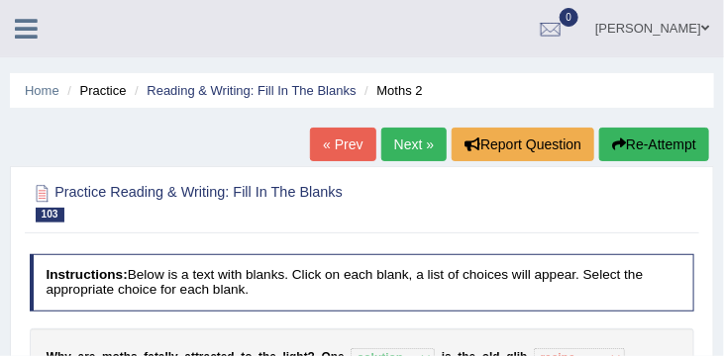
click at [660, 139] on button "Re-Attempt" at bounding box center [654, 145] width 110 height 34
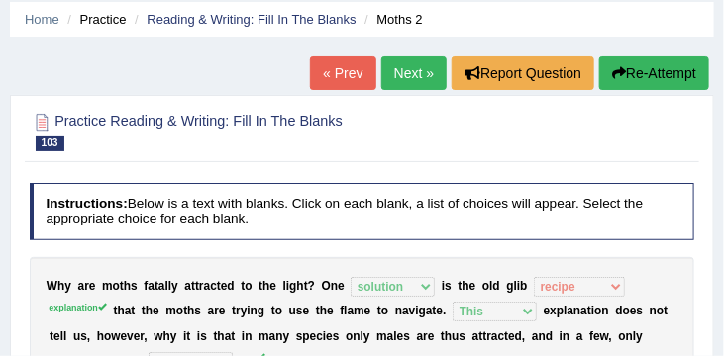
scroll to position [81, 0]
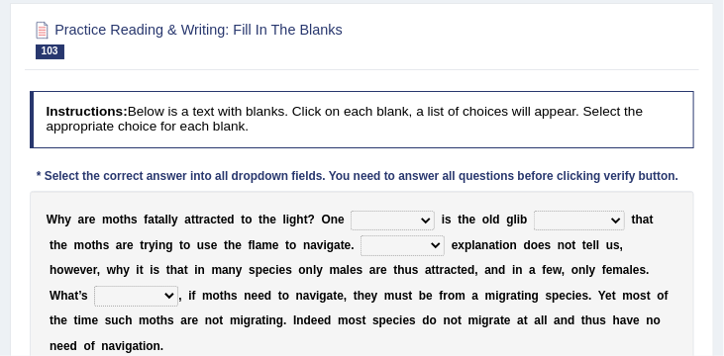
scroll to position [228, 0]
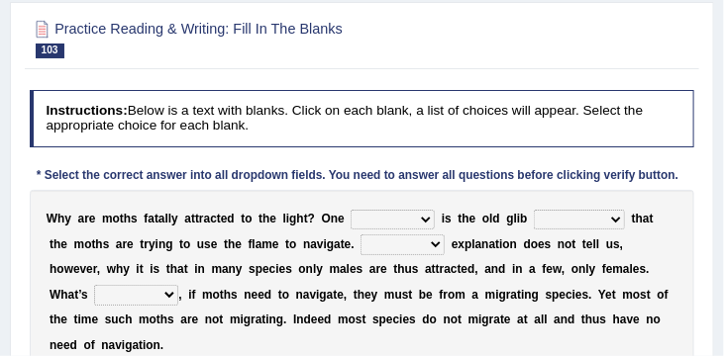
click at [429, 219] on select "solvent solved solution solute" at bounding box center [392, 220] width 84 height 20
select select "solution"
click at [611, 222] on select "explanation narration recipe tale" at bounding box center [579, 220] width 91 height 20
select select "recipe"
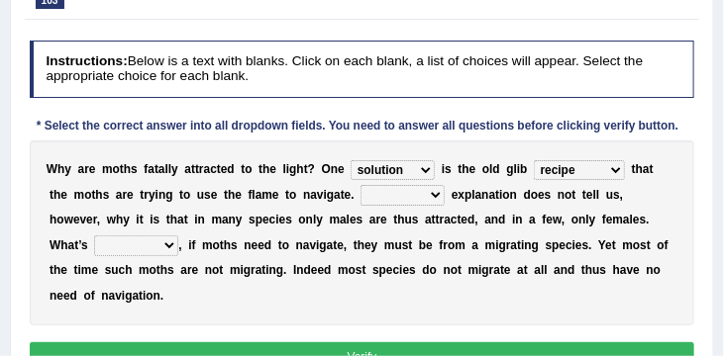
scroll to position [282, 0]
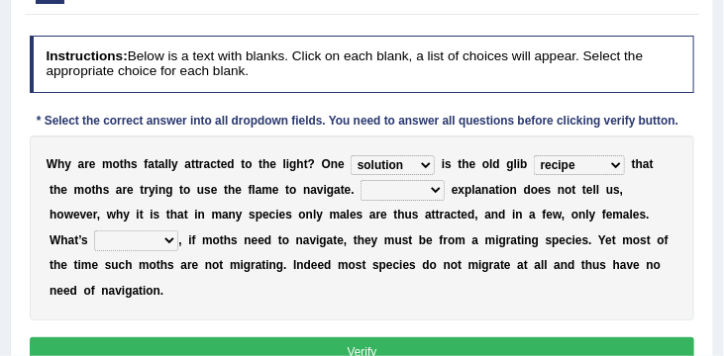
click at [614, 164] on select "explanation narration recipe tale" at bounding box center [579, 165] width 91 height 20
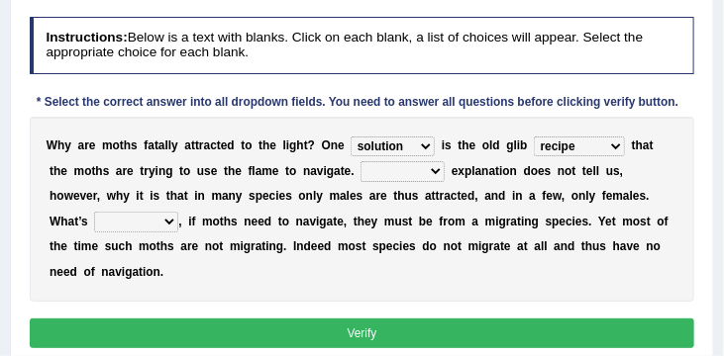
scroll to position [303, 0]
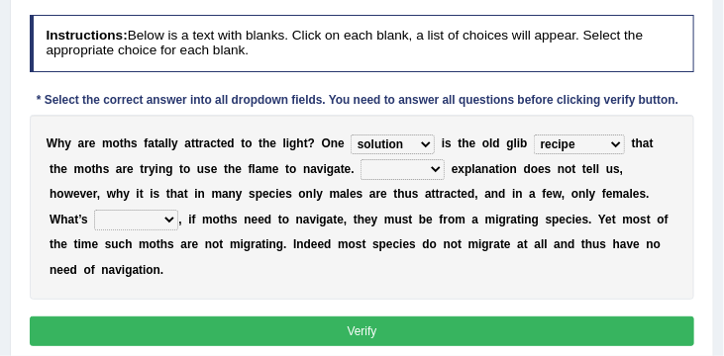
click at [417, 172] on select "That Those Them This" at bounding box center [402, 169] width 84 height 20
select select "This"
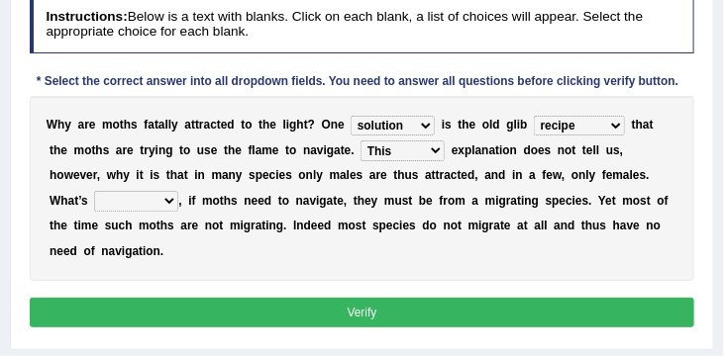
scroll to position [327, 0]
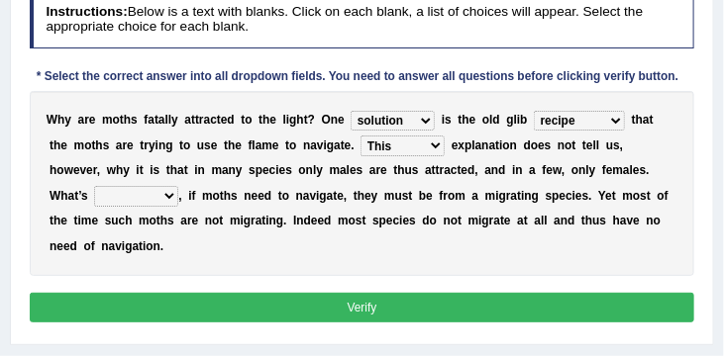
click at [121, 198] on select "up new more extra" at bounding box center [136, 196] width 84 height 20
select select "more"
click at [351, 306] on button "Verify" at bounding box center [362, 307] width 665 height 29
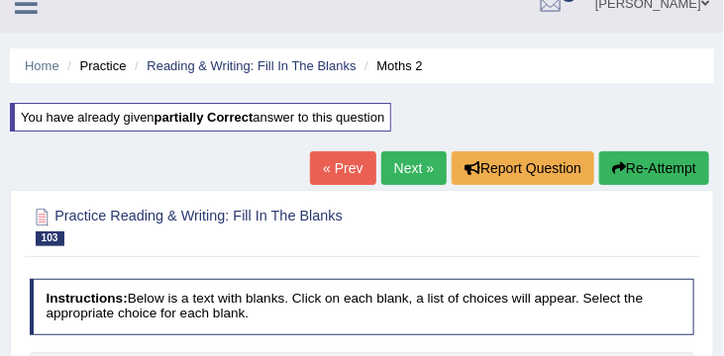
scroll to position [22, 0]
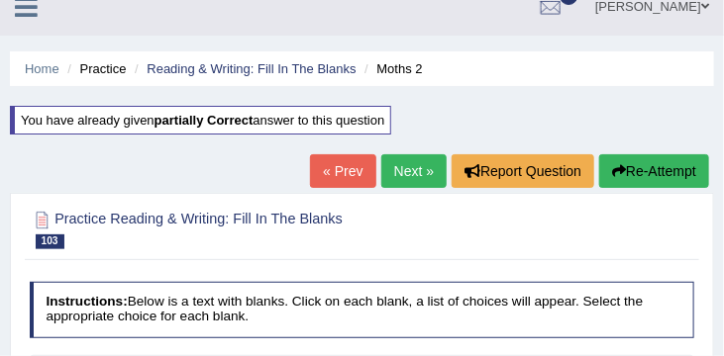
click at [402, 169] on link "Next »" at bounding box center [413, 171] width 65 height 34
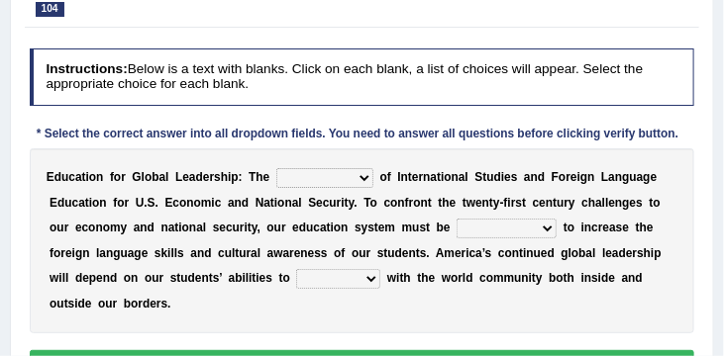
scroll to position [231, 0]
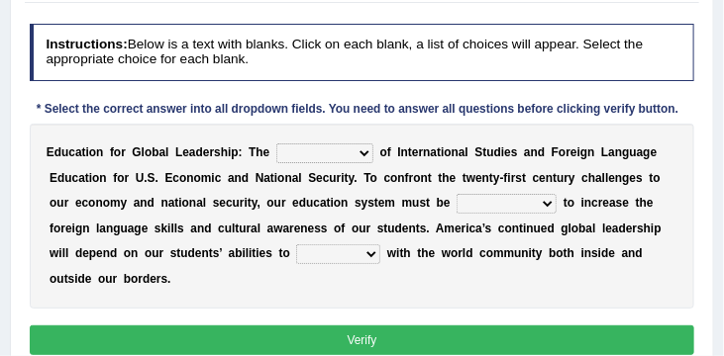
click at [359, 153] on select "important idiosyncrasy importance vagaries" at bounding box center [324, 154] width 97 height 20
click at [359, 154] on select "important idiosyncrasy importance vagaries" at bounding box center [324, 154] width 97 height 20
select select "important"
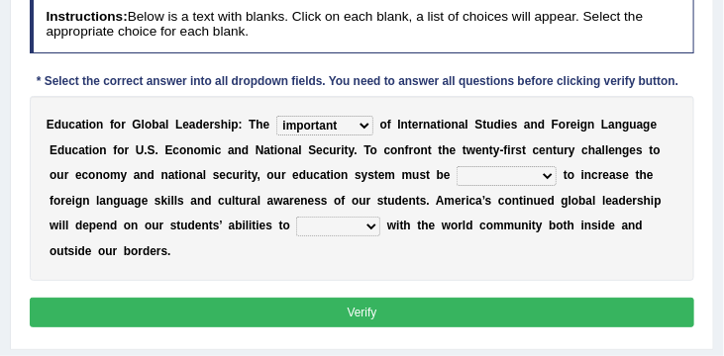
click at [546, 179] on select "focused strengthened strong focus" at bounding box center [506, 176] width 100 height 20
select select "focus"
click at [370, 230] on select "overact interfere overall interact" at bounding box center [338, 227] width 84 height 20
select select "overall"
click at [347, 315] on button "Verify" at bounding box center [362, 312] width 665 height 29
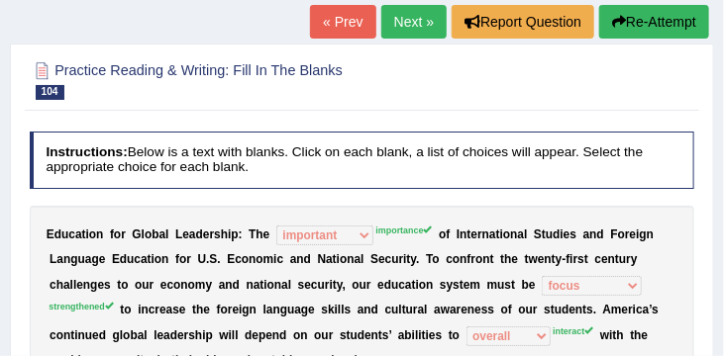
scroll to position [104, 0]
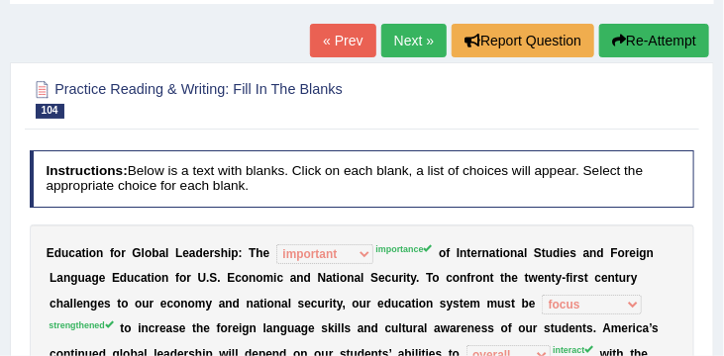
click at [654, 42] on button "Re-Attempt" at bounding box center [654, 41] width 110 height 34
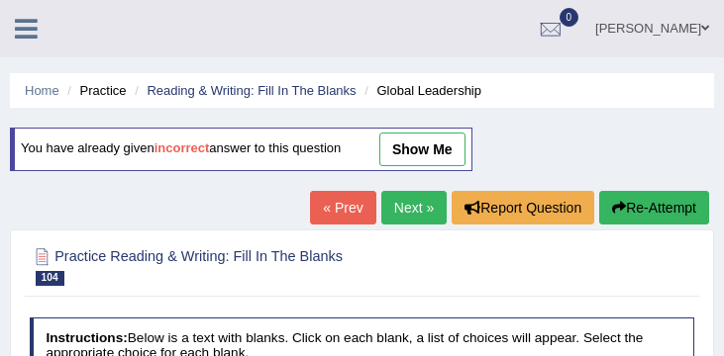
scroll to position [283, 0]
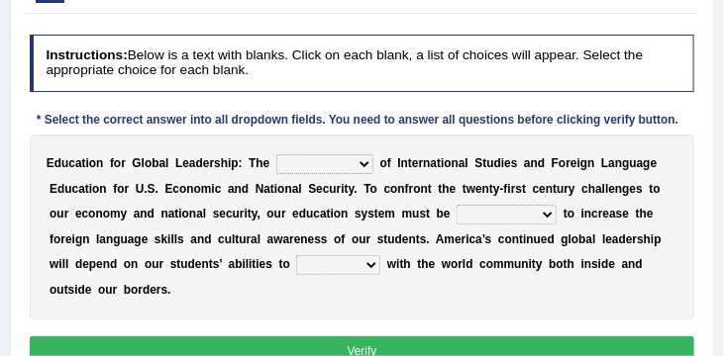
click at [362, 166] on select "important idiosyncrasy importance vagaries" at bounding box center [324, 164] width 97 height 20
select select "importance"
click at [546, 218] on select "focused strengthened strong focus" at bounding box center [506, 215] width 100 height 20
select select "strengthened"
click at [372, 270] on select "overact interfere overall interact" at bounding box center [338, 265] width 84 height 20
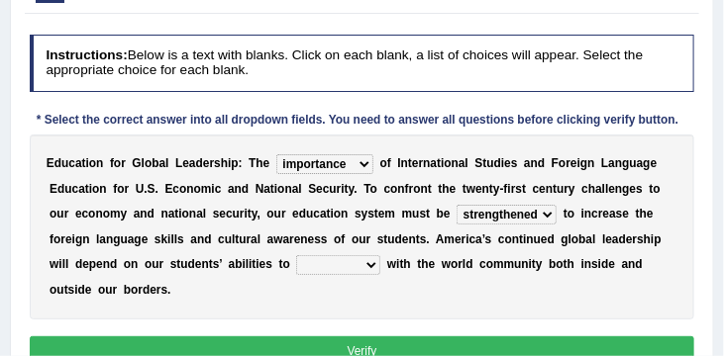
select select "interact"
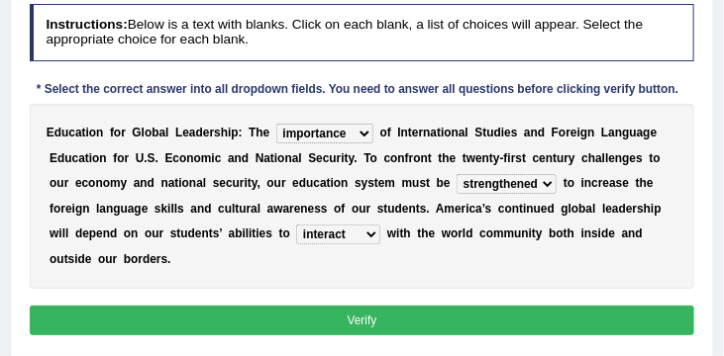
click at [400, 322] on button "Verify" at bounding box center [362, 320] width 665 height 29
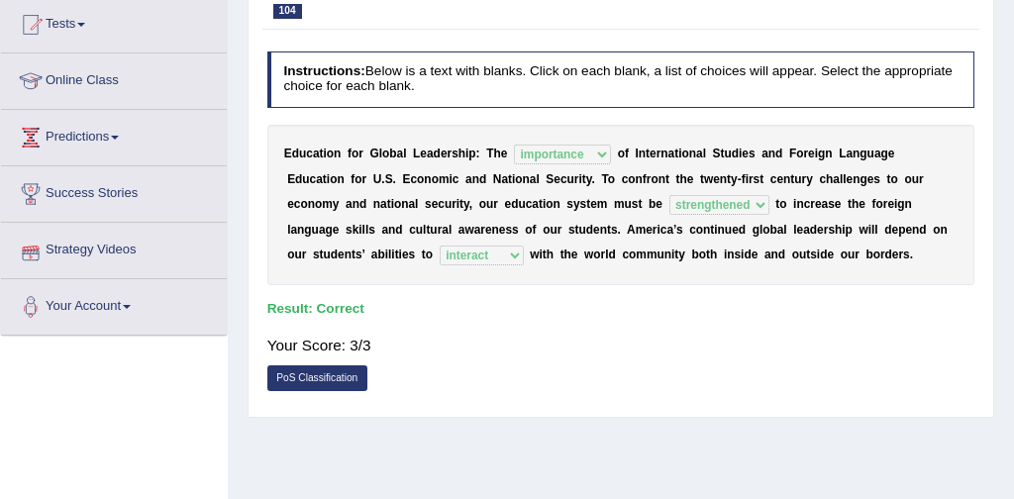
scroll to position [75, 0]
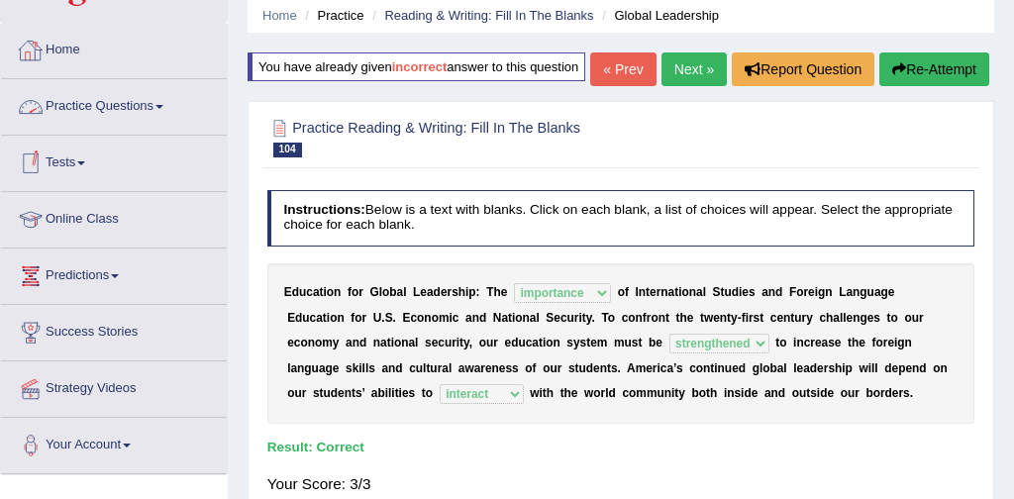
click at [114, 103] on link "Practice Questions" at bounding box center [114, 104] width 226 height 50
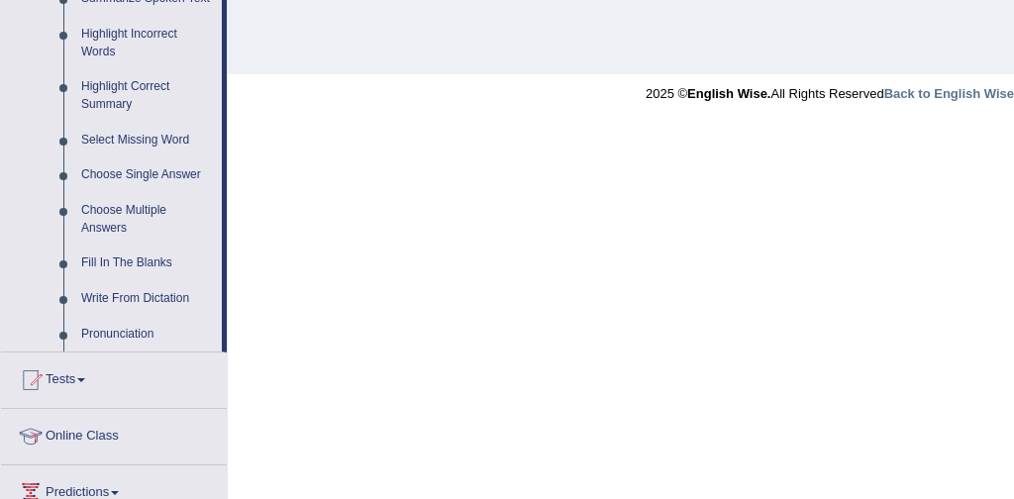
scroll to position [917, 0]
click at [174, 316] on link "Write From Dictation" at bounding box center [146, 298] width 149 height 36
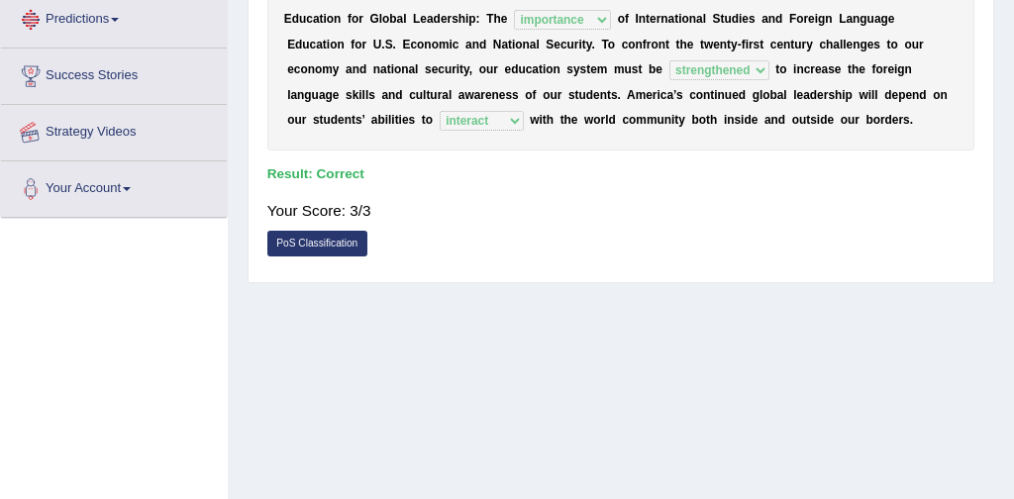
scroll to position [414, 0]
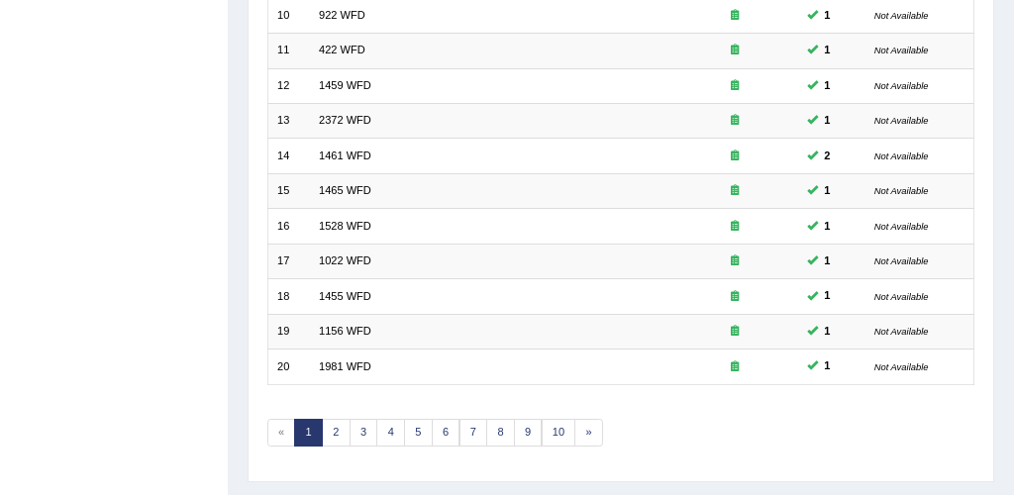
scroll to position [642, 0]
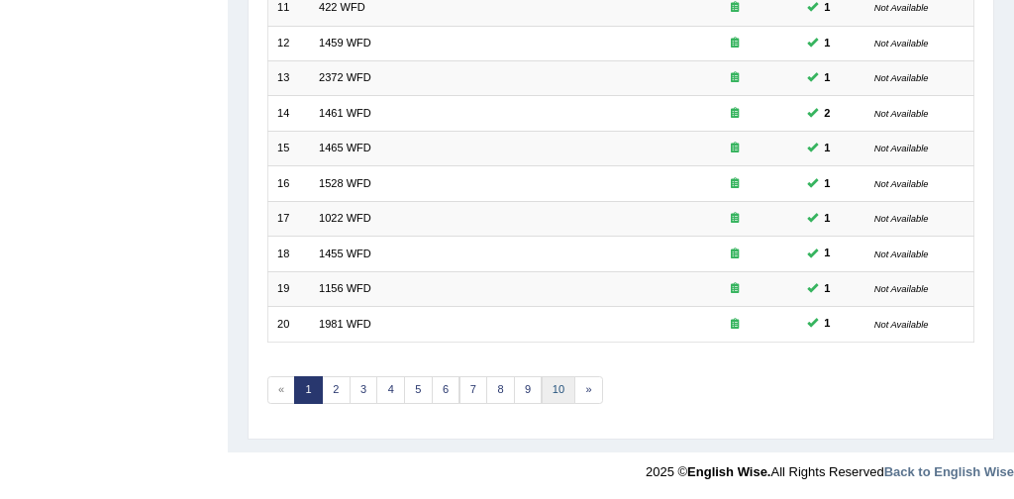
click at [552, 389] on link "10" at bounding box center [559, 390] width 35 height 28
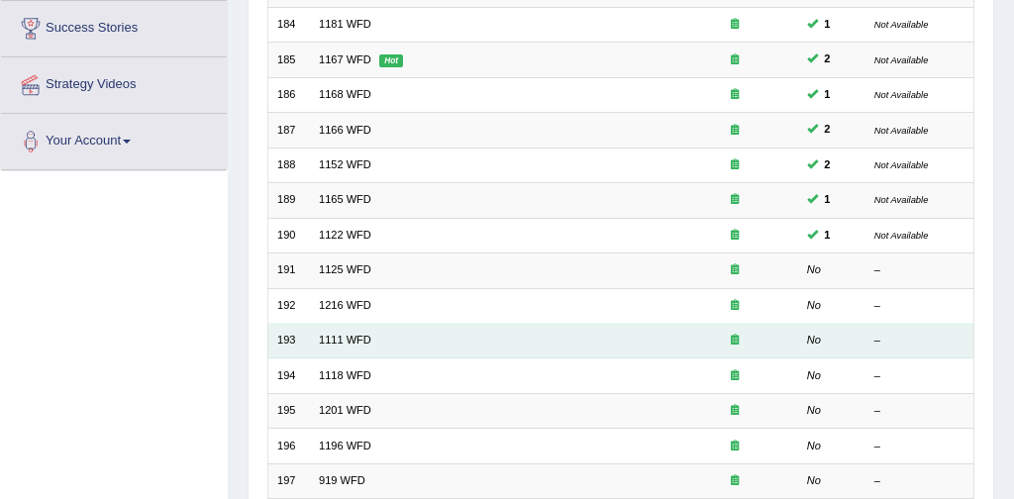
scroll to position [377, 0]
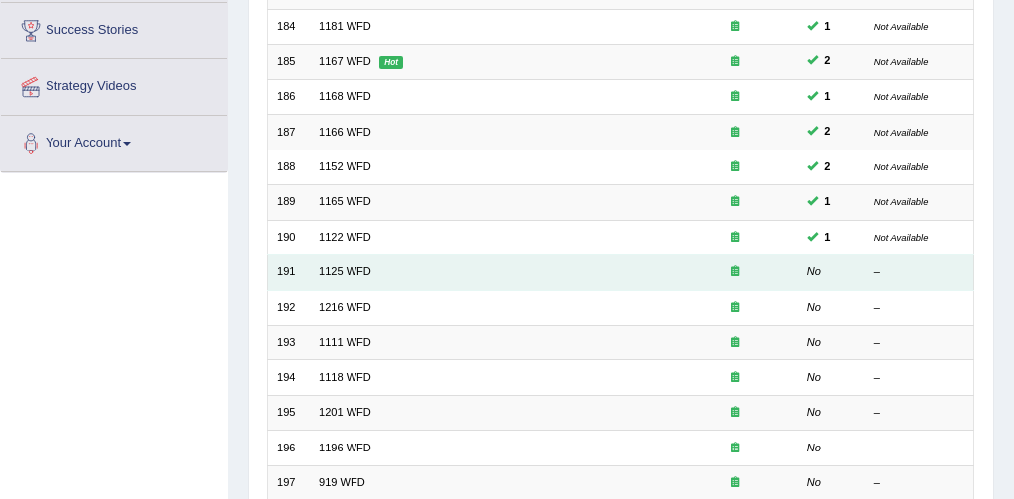
click at [375, 270] on td "1125 WFD" at bounding box center [490, 272] width 361 height 35
click at [331, 271] on link "1125 WFD" at bounding box center [345, 271] width 52 height 12
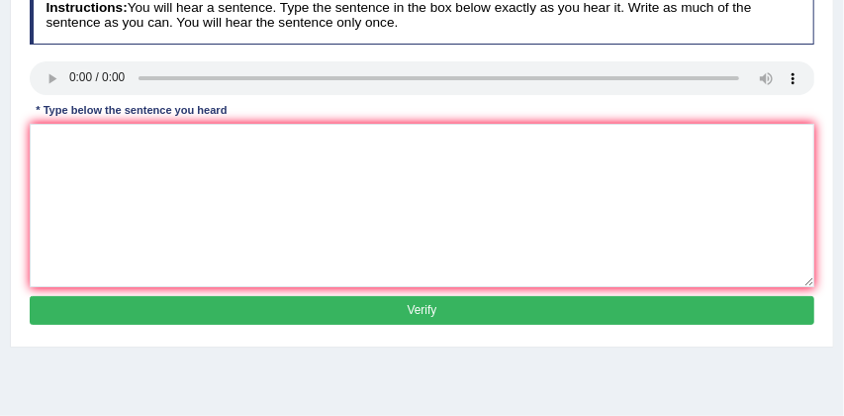
scroll to position [273, 0]
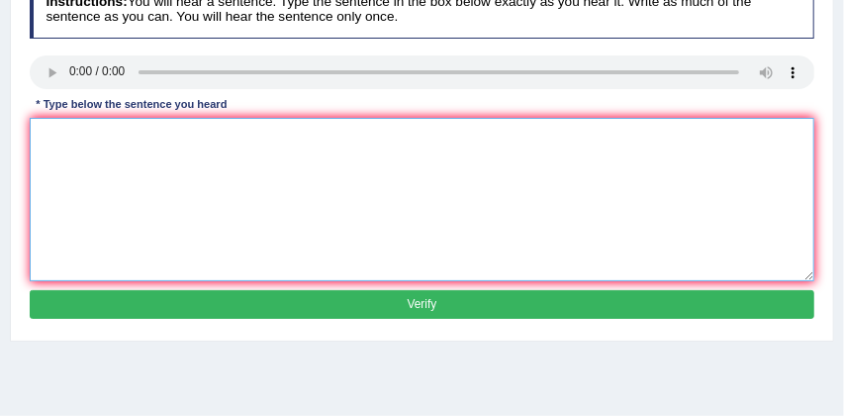
click at [42, 132] on textarea at bounding box center [423, 199] width 786 height 163
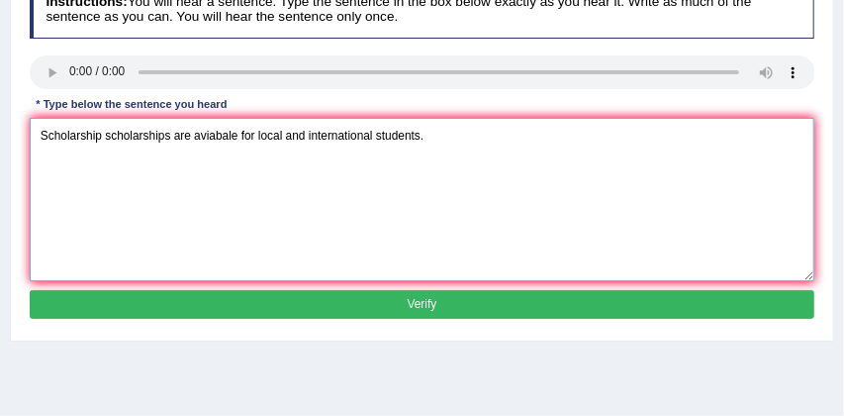
click at [240, 137] on textarea "Scholarship scholarships are aviabale for local and international students." at bounding box center [423, 199] width 786 height 163
type textarea "Scholarship scholarships are aviabale avaiable for local and international stud…"
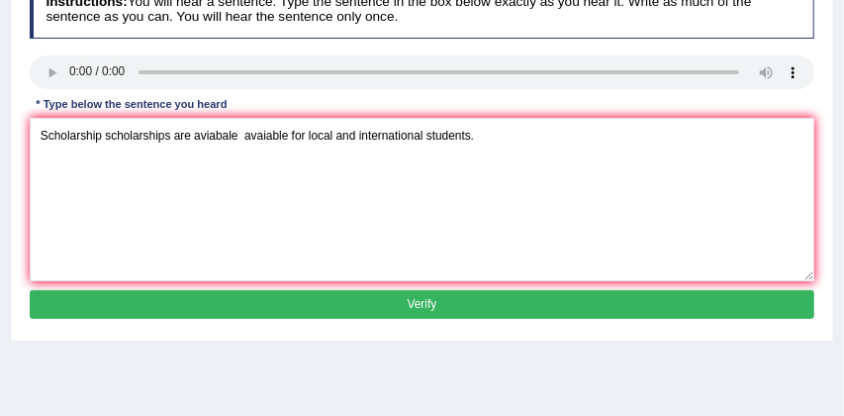
click at [381, 306] on button "Verify" at bounding box center [423, 304] width 786 height 29
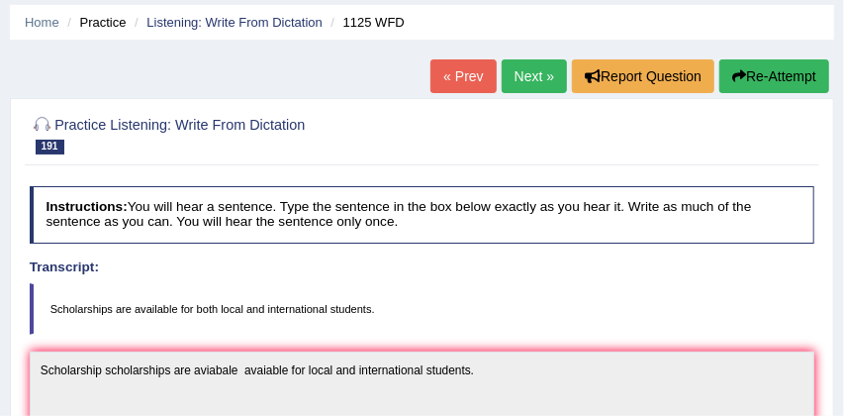
scroll to position [62, 0]
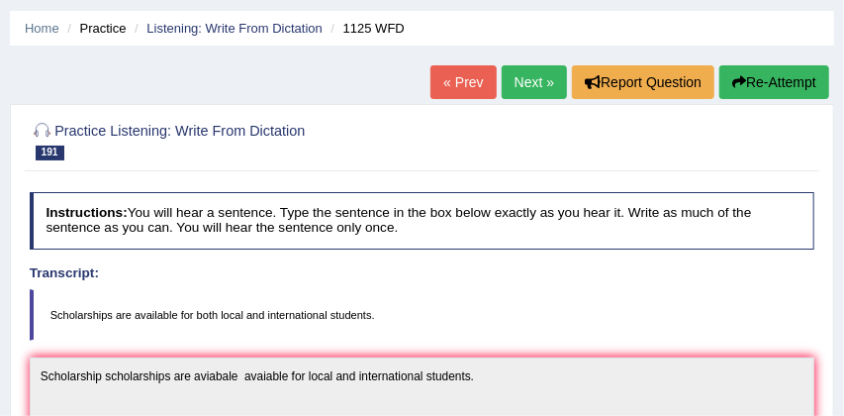
click at [532, 87] on link "Next »" at bounding box center [534, 82] width 65 height 34
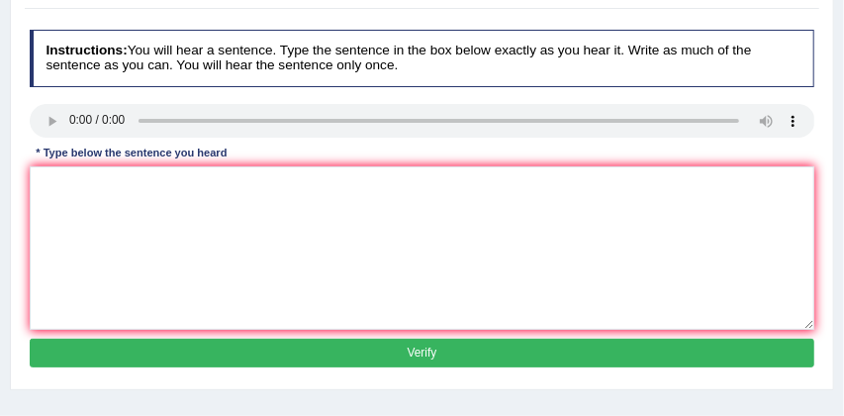
scroll to position [233, 0]
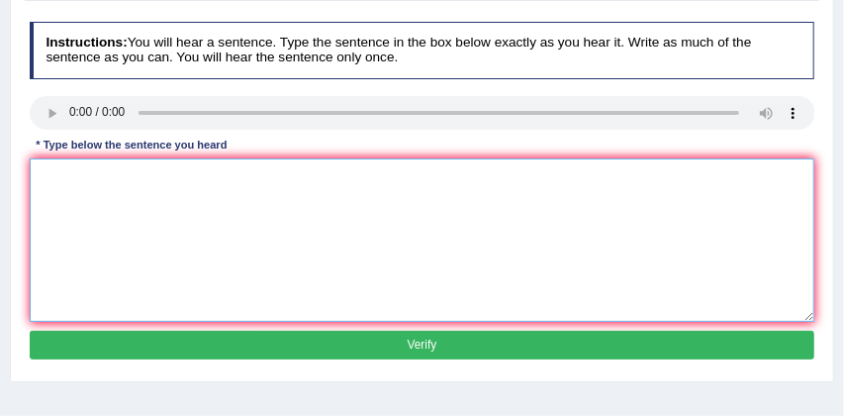
click at [50, 186] on textarea at bounding box center [423, 239] width 786 height 163
type textarea "The student magazine is looking for a new aditor additor."
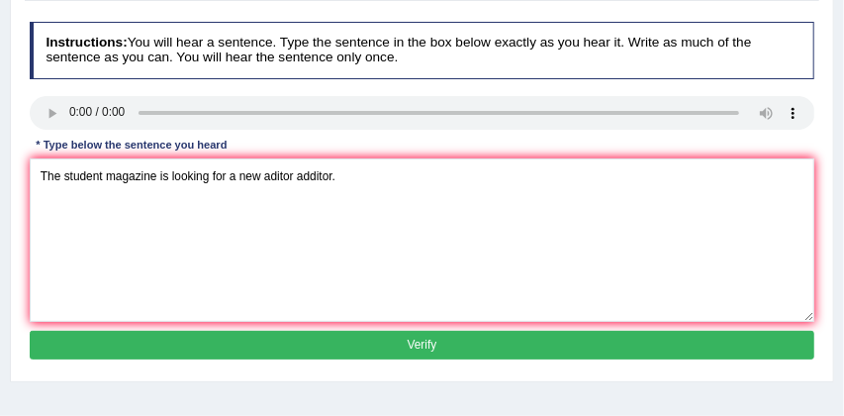
click at [318, 352] on button "Verify" at bounding box center [423, 345] width 786 height 29
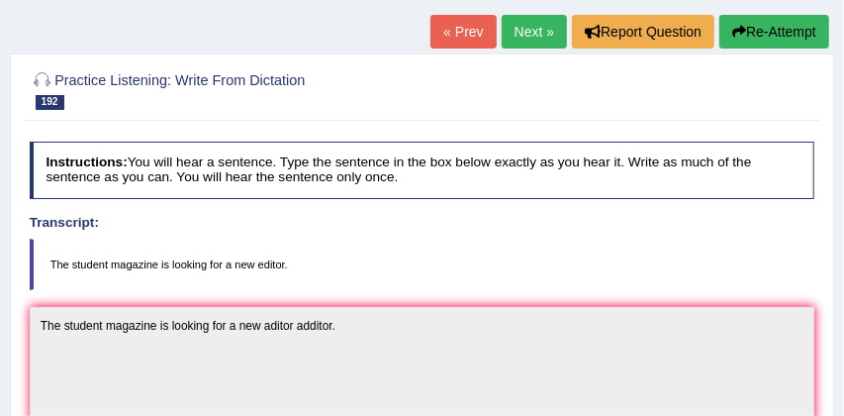
scroll to position [85, 0]
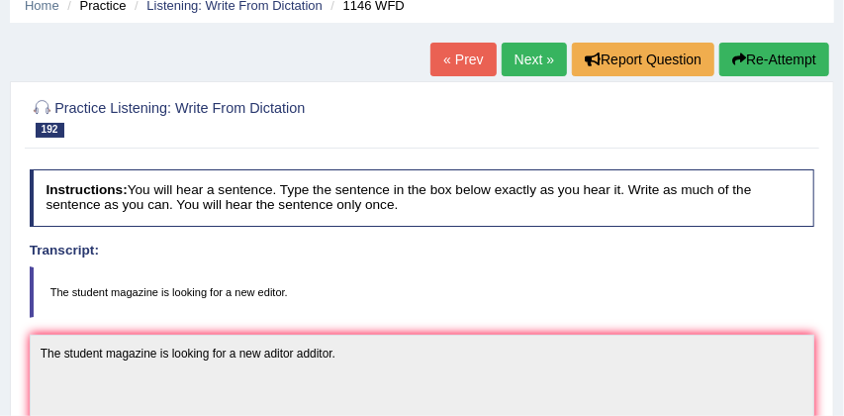
click at [522, 58] on link "Next »" at bounding box center [534, 60] width 65 height 34
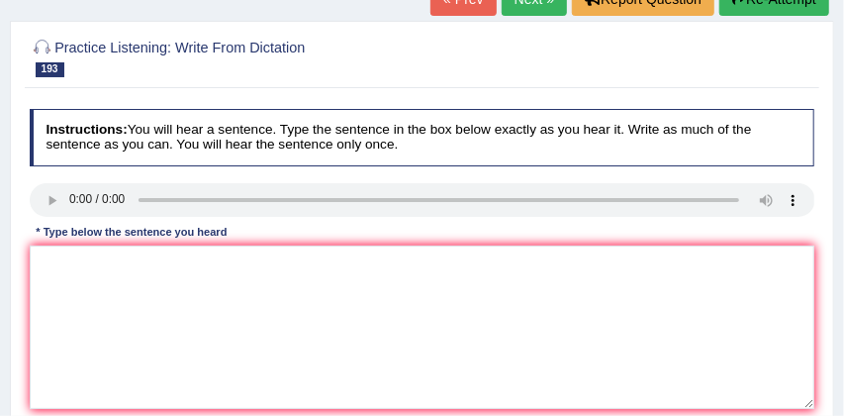
scroll to position [148, 0]
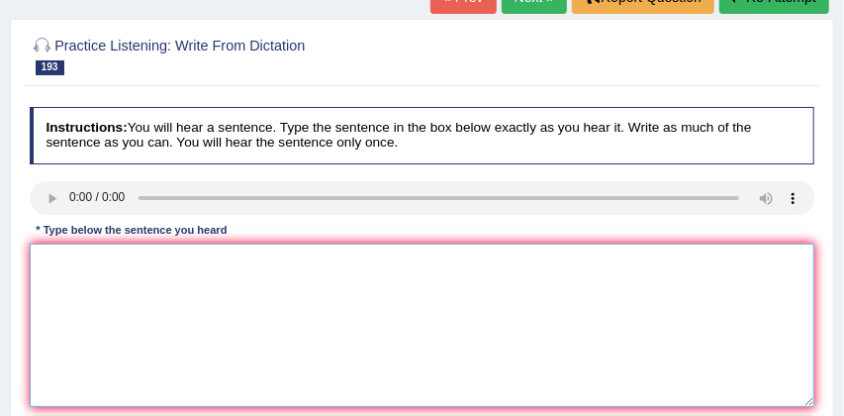
click at [112, 254] on textarea at bounding box center [423, 325] width 786 height 163
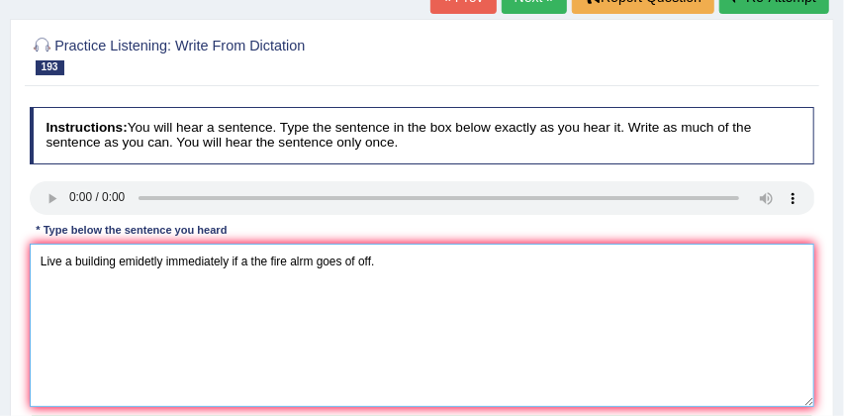
scroll to position [207, 0]
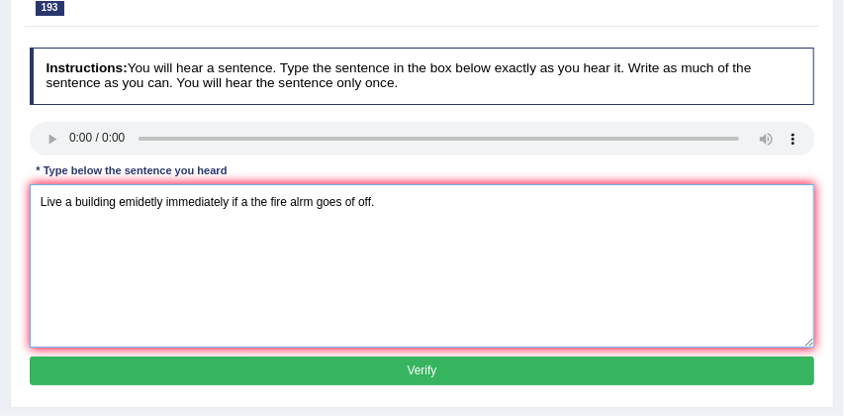
type textarea "Live a building emidetly immediately if a the fire alrm goes of off."
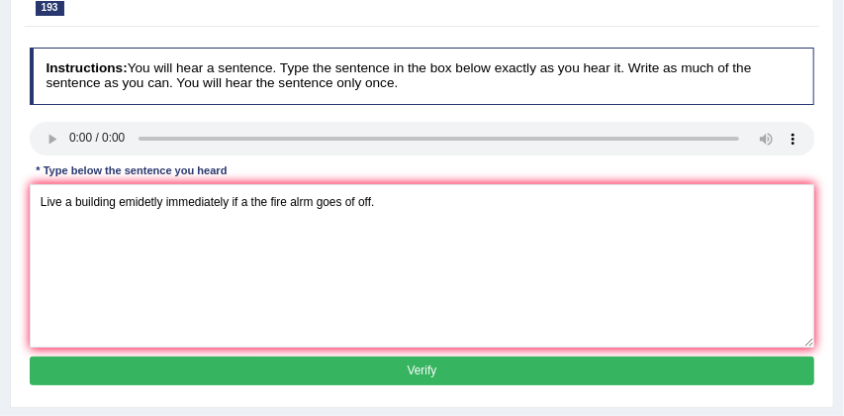
click at [357, 375] on button "Verify" at bounding box center [423, 370] width 786 height 29
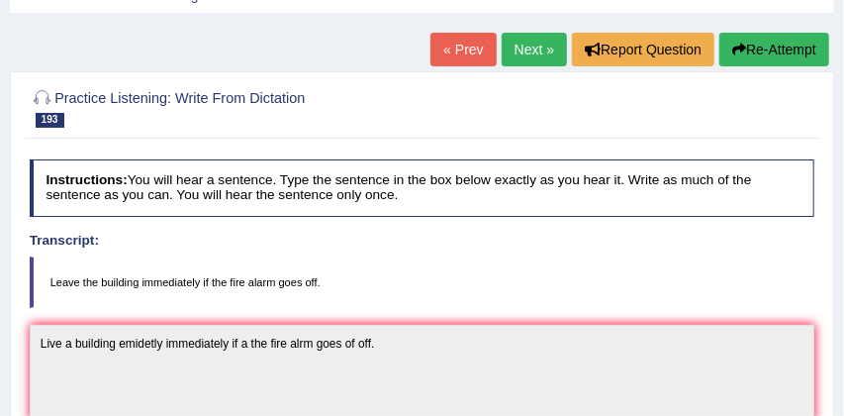
scroll to position [91, 0]
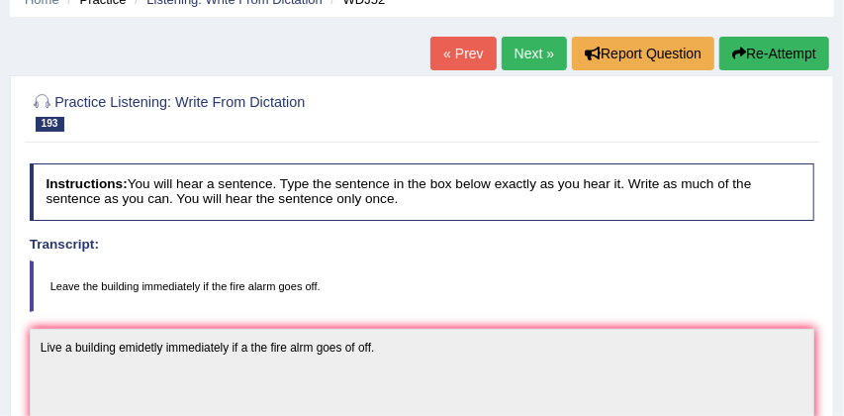
click at [524, 50] on link "Next »" at bounding box center [534, 54] width 65 height 34
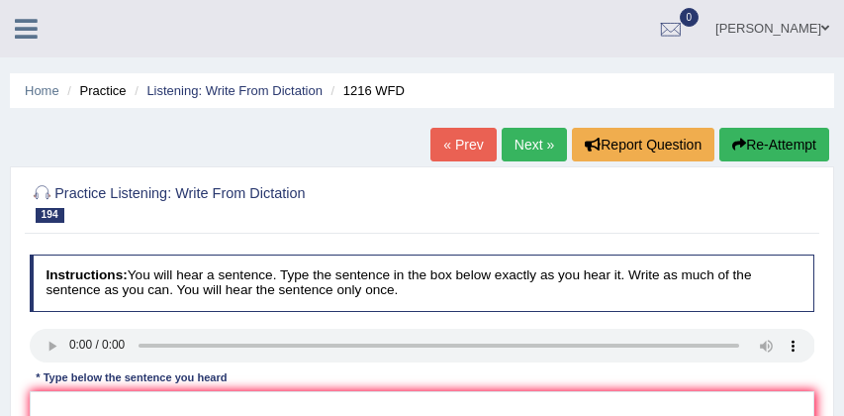
scroll to position [180, 0]
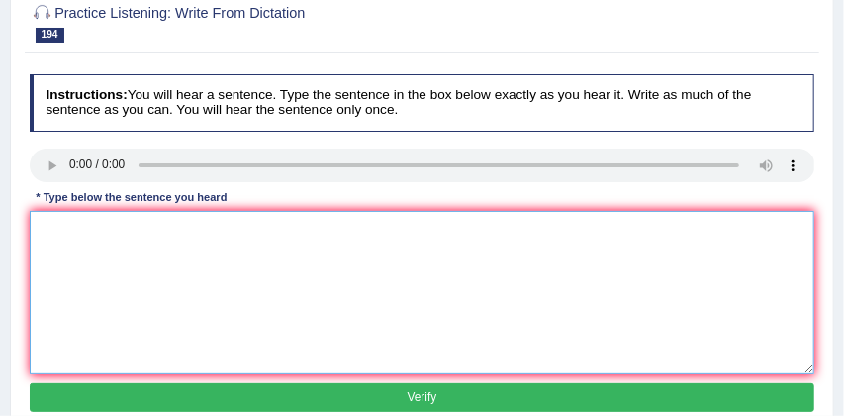
click at [56, 228] on textarea at bounding box center [423, 292] width 786 height 163
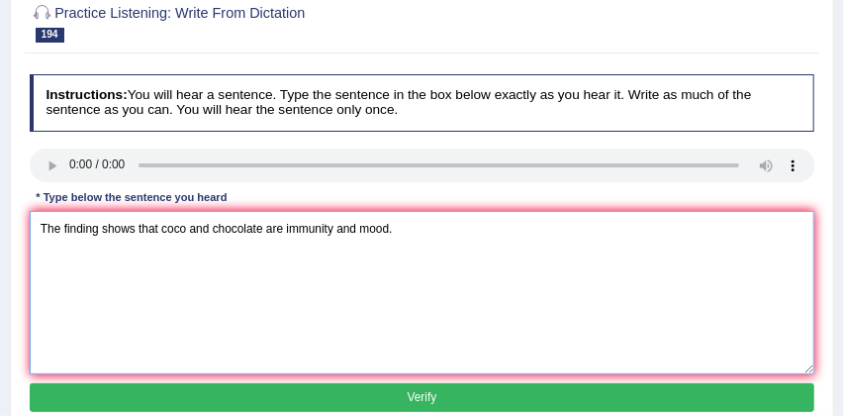
type textarea "The finding shows that coco and chocolate are immunity and mood."
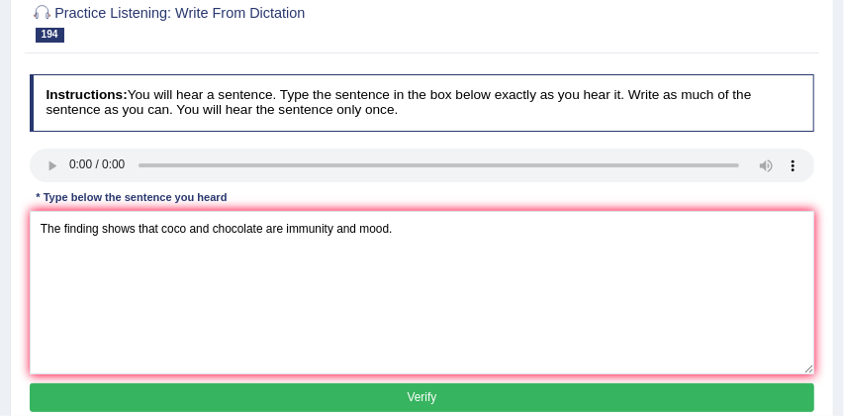
click at [193, 391] on button "Verify" at bounding box center [423, 397] width 786 height 29
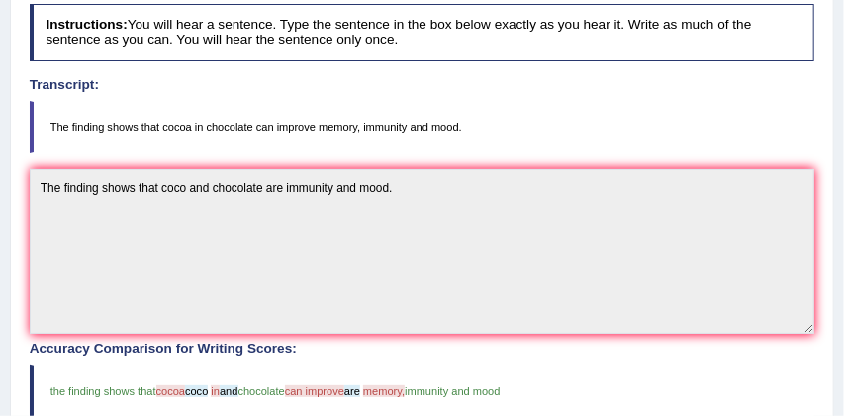
scroll to position [242, 0]
